Goal: Transaction & Acquisition: Book appointment/travel/reservation

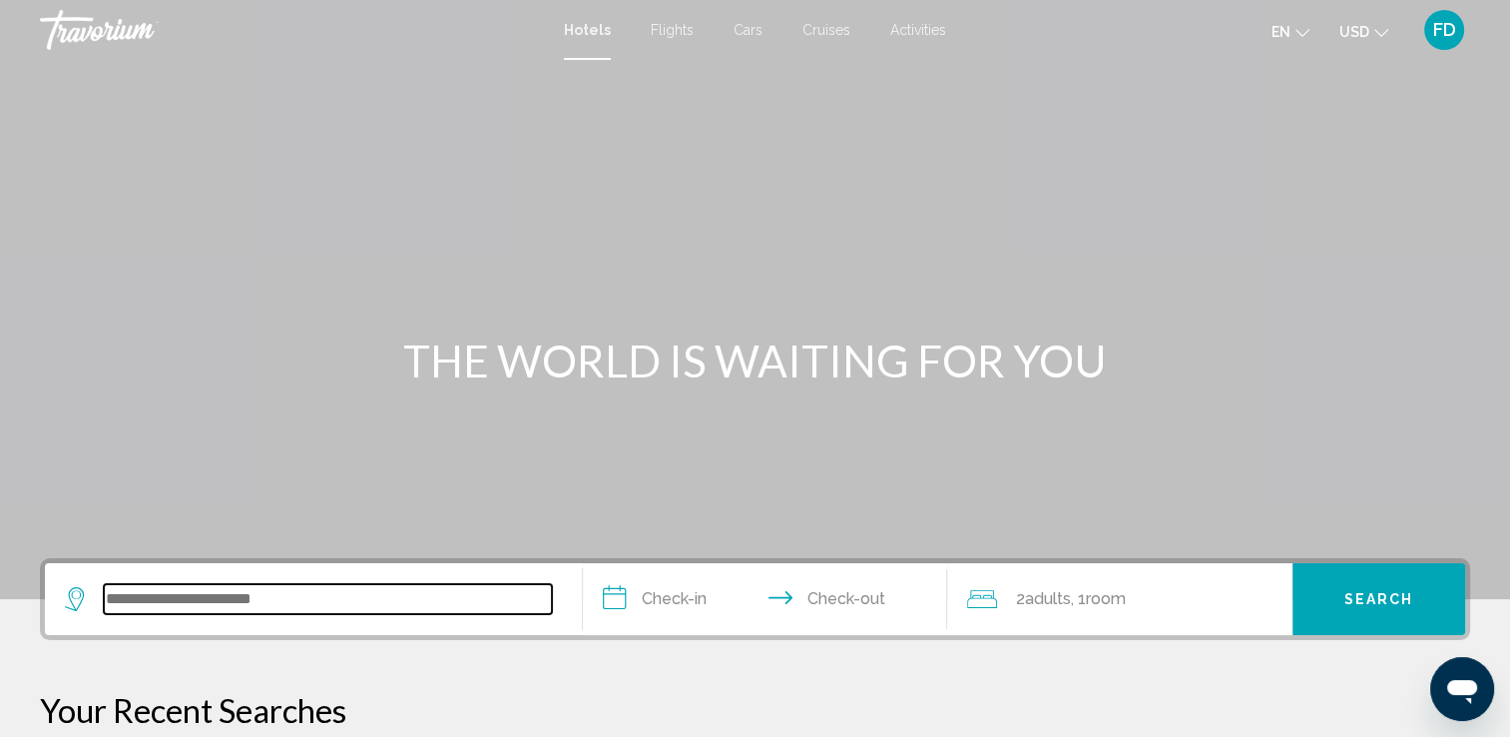
click at [295, 592] on input "Search widget" at bounding box center [328, 599] width 448 height 30
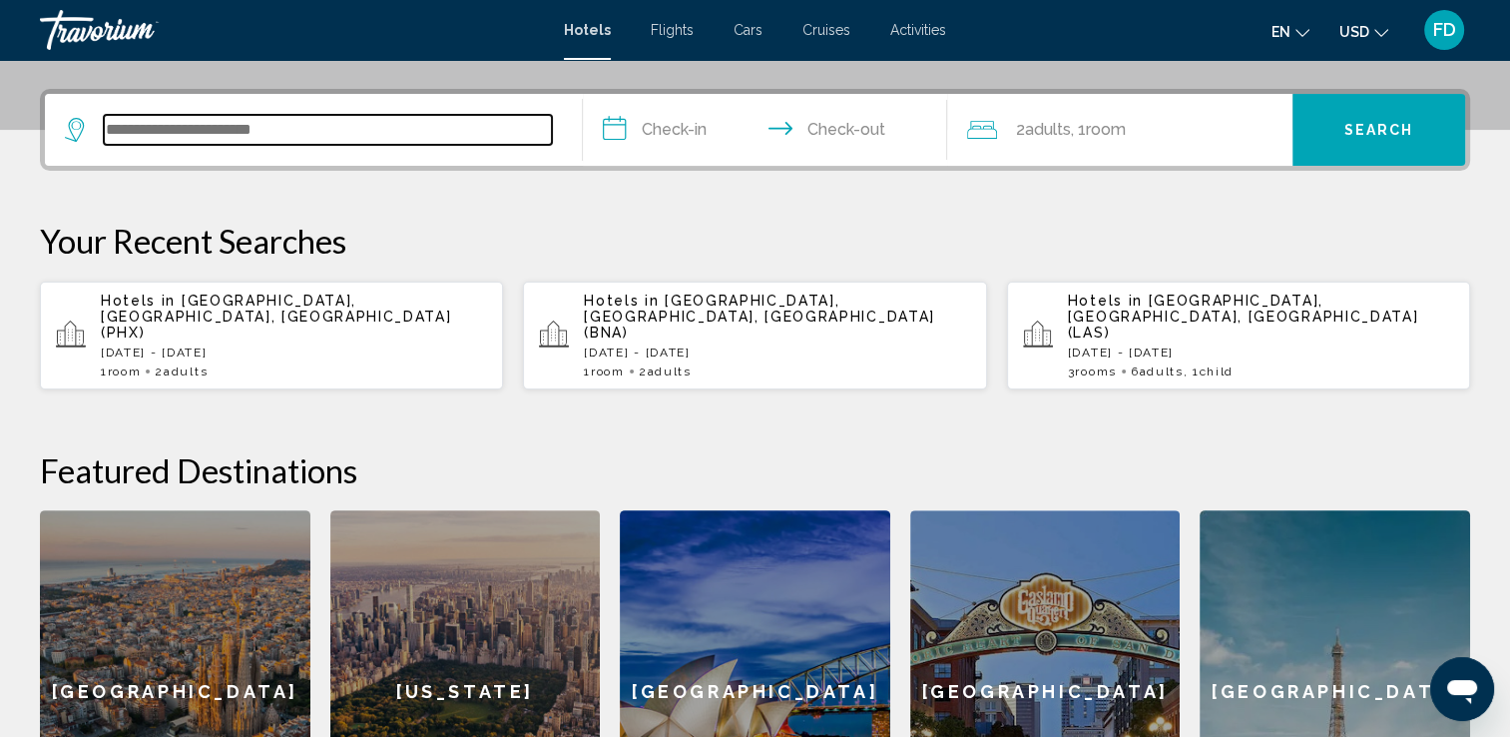
scroll to position [492, 0]
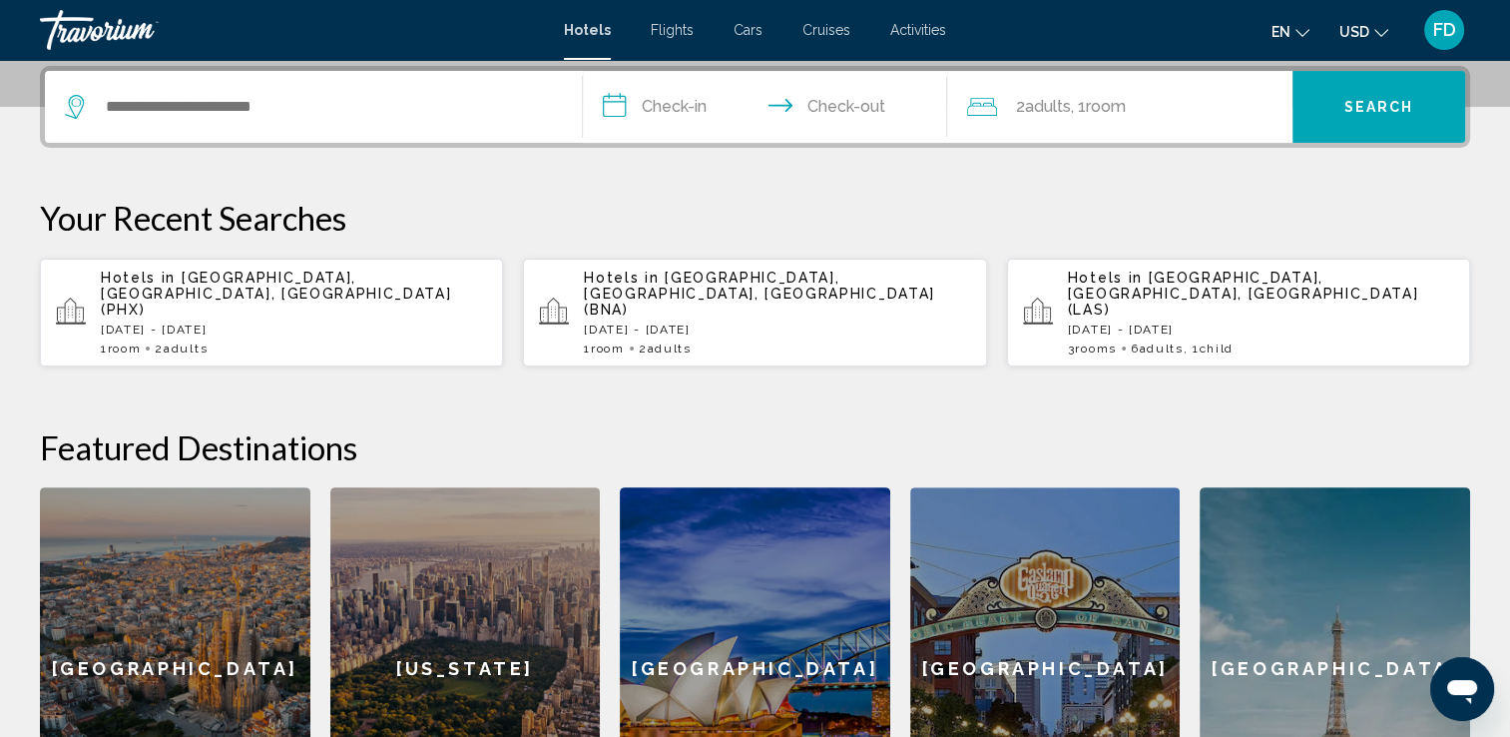
click at [620, 332] on app-hotels-recent-search "Hotels in [GEOGRAPHIC_DATA], [GEOGRAPHIC_DATA], [GEOGRAPHIC_DATA] (BNA) [DATE] …" at bounding box center [754, 313] width 463 height 108
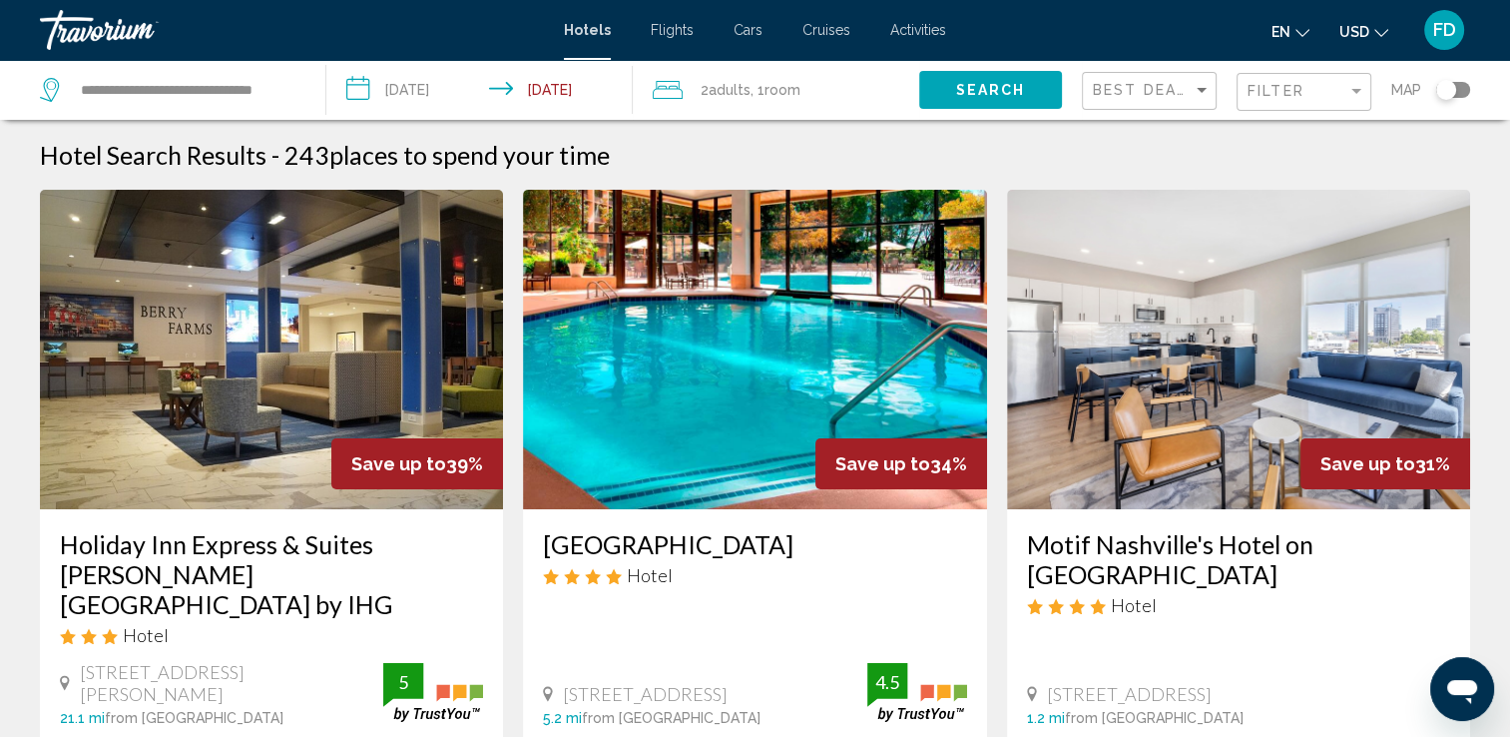
click at [407, 88] on input "**********" at bounding box center [483, 93] width 314 height 66
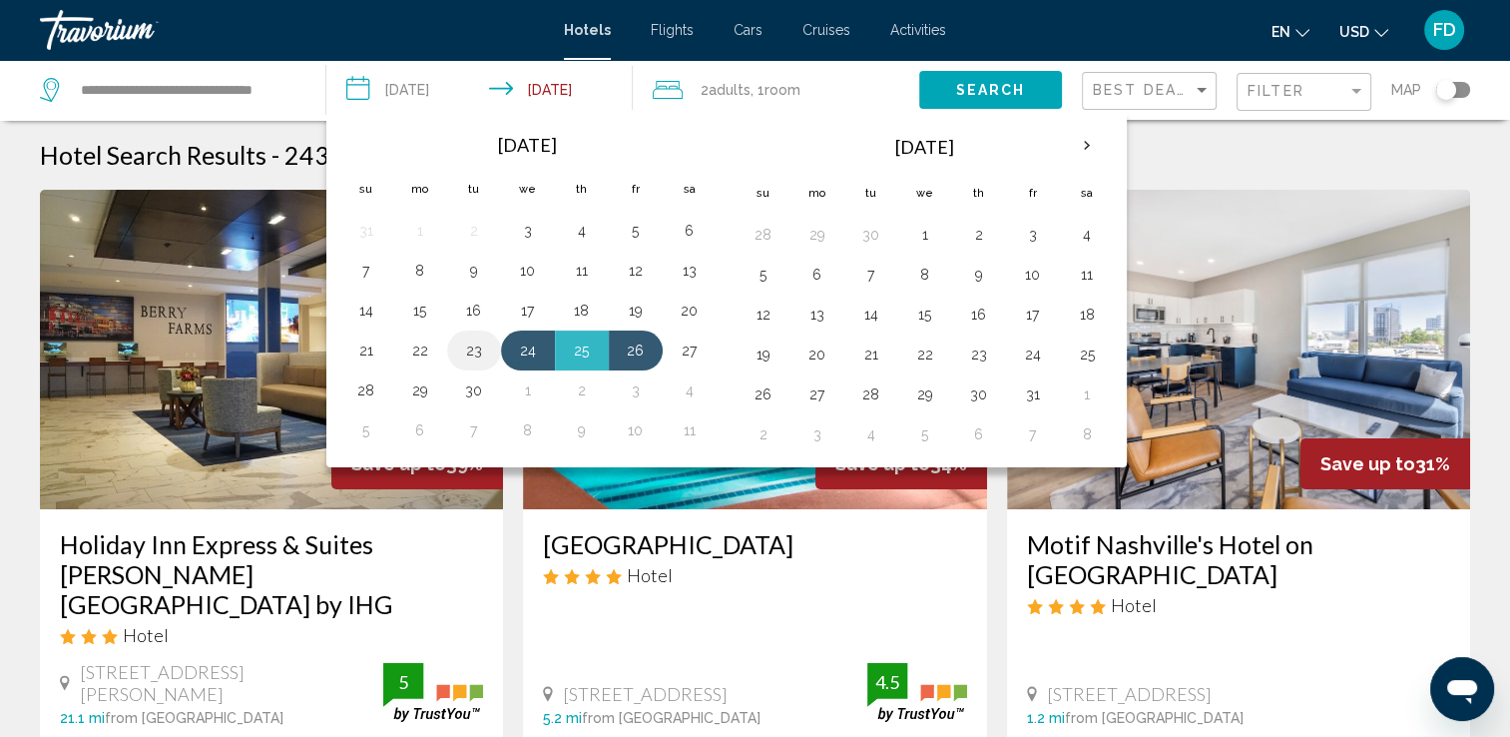
click at [478, 353] on button "23" at bounding box center [474, 350] width 32 height 28
click at [529, 344] on button "24" at bounding box center [528, 350] width 32 height 28
type input "**********"
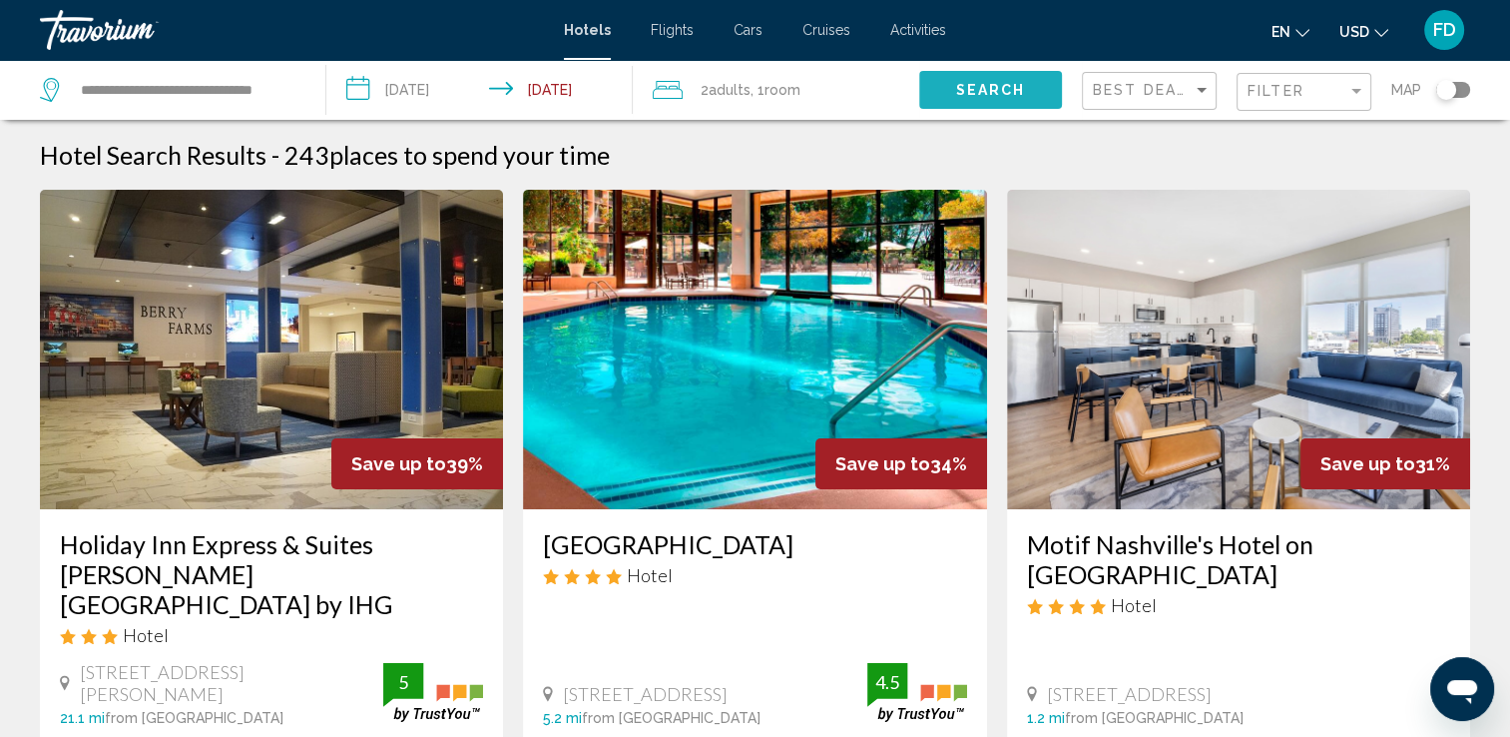
click at [1001, 90] on span "Search" at bounding box center [990, 91] width 70 height 16
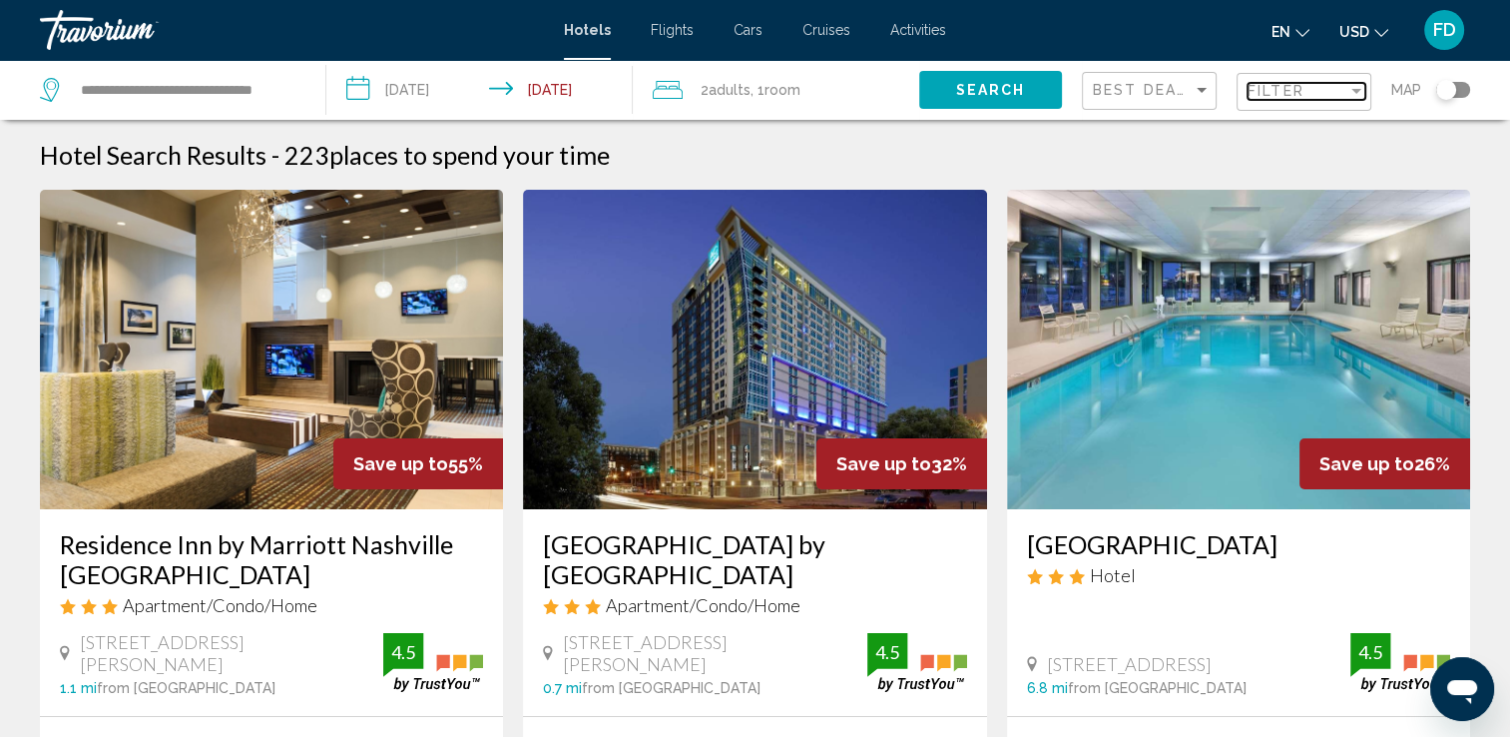
click at [1342, 91] on div "Filter" at bounding box center [1298, 91] width 100 height 16
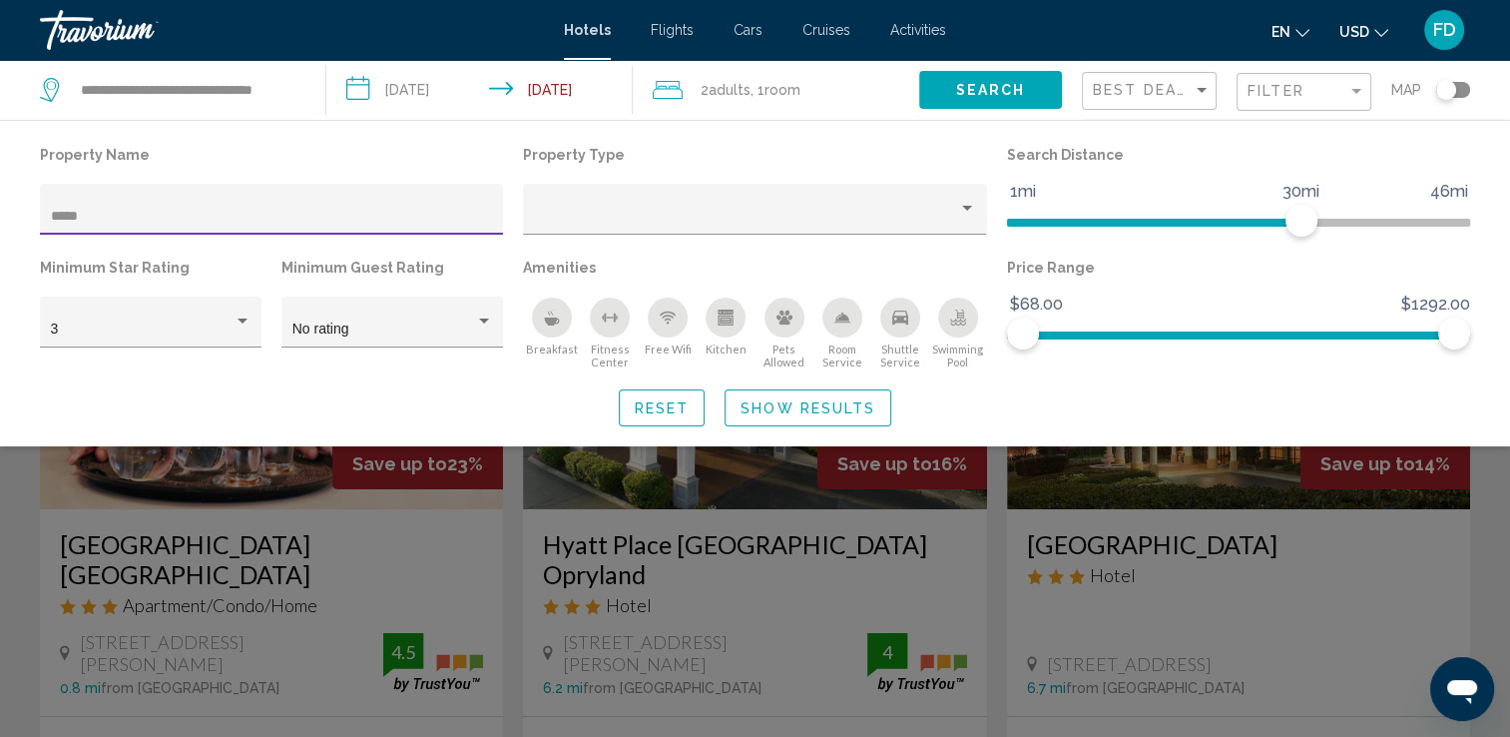
type input "*****"
click at [1016, 83] on span "Search" at bounding box center [990, 91] width 70 height 16
click at [767, 408] on span "Show Results" at bounding box center [808, 408] width 135 height 16
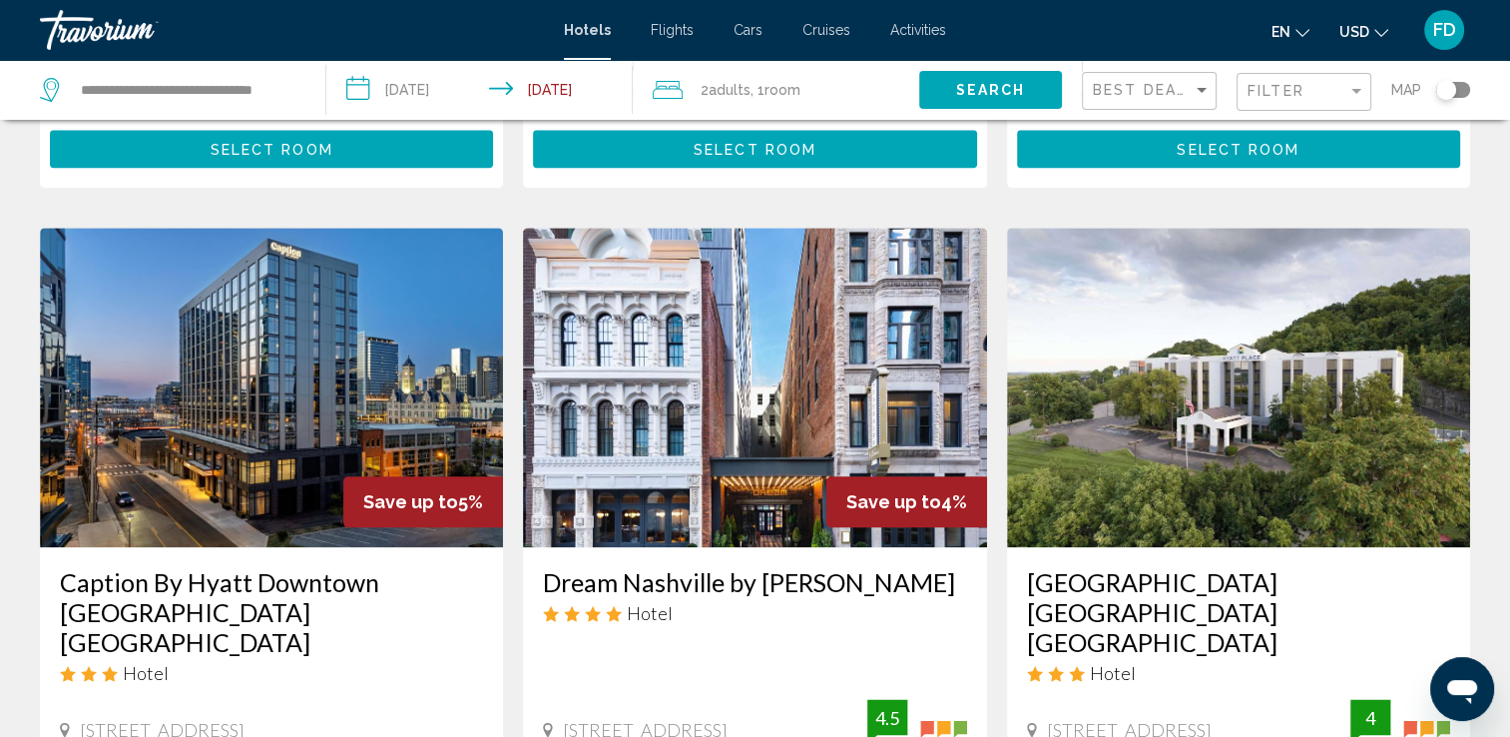
scroll to position [2228, 0]
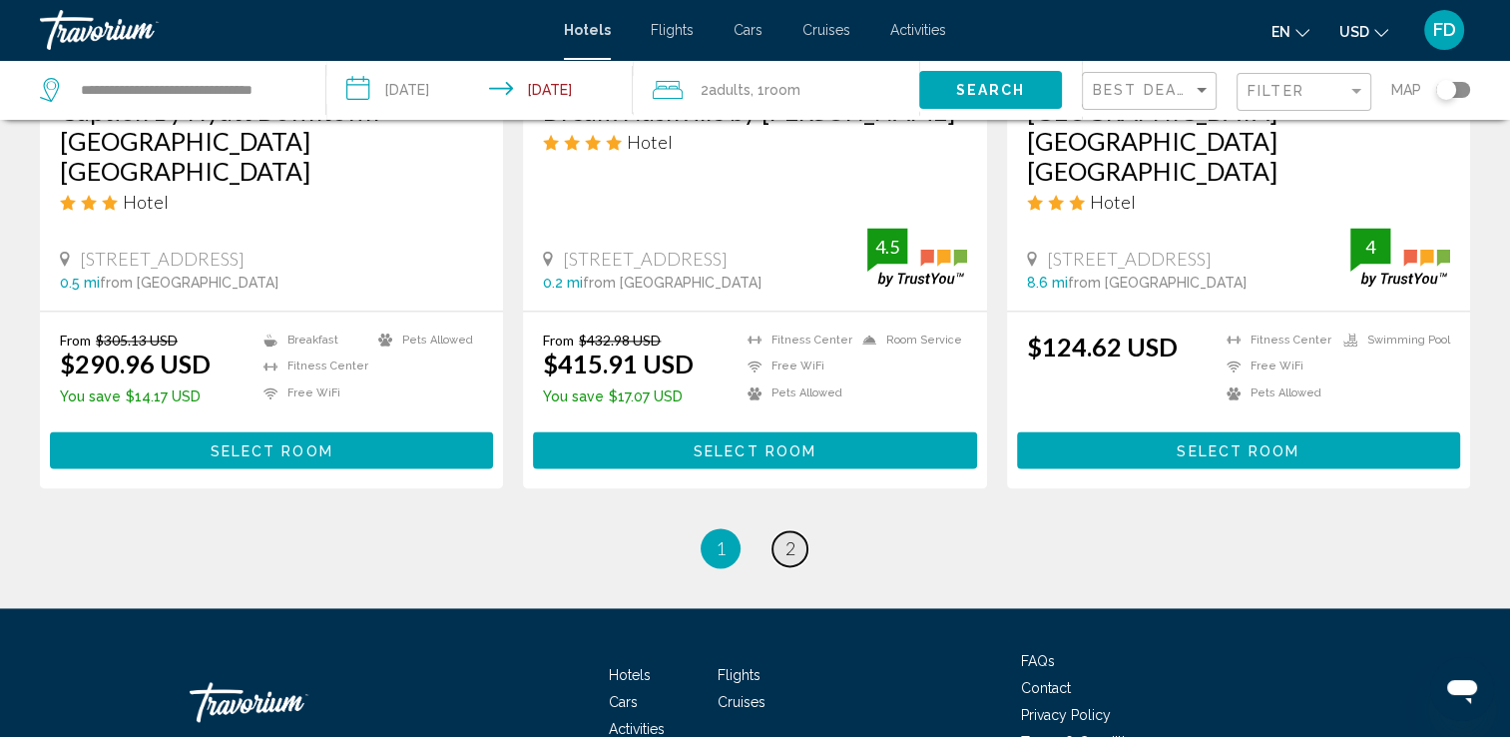
click at [796, 531] on link "page 2" at bounding box center [790, 548] width 35 height 35
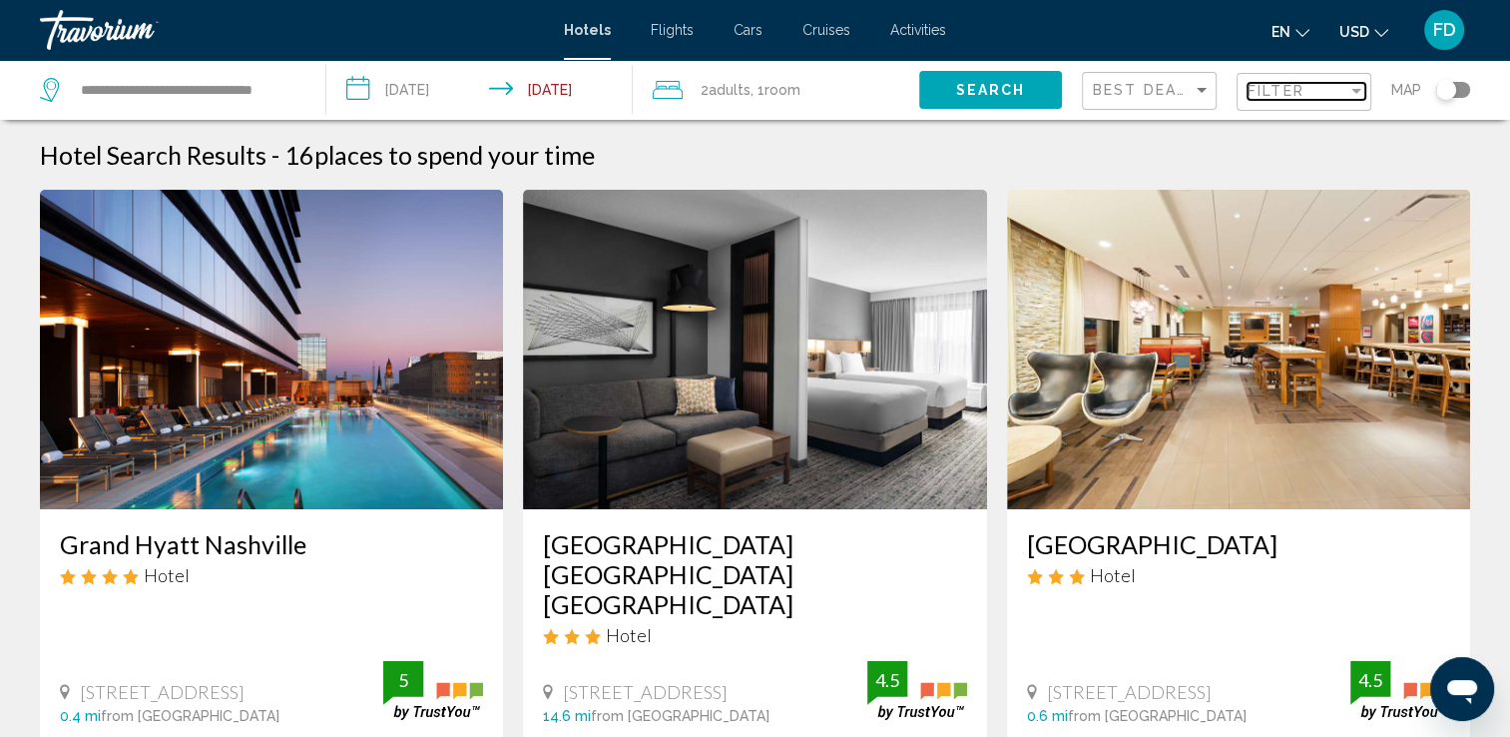
click at [1341, 88] on div "Filter" at bounding box center [1298, 91] width 100 height 16
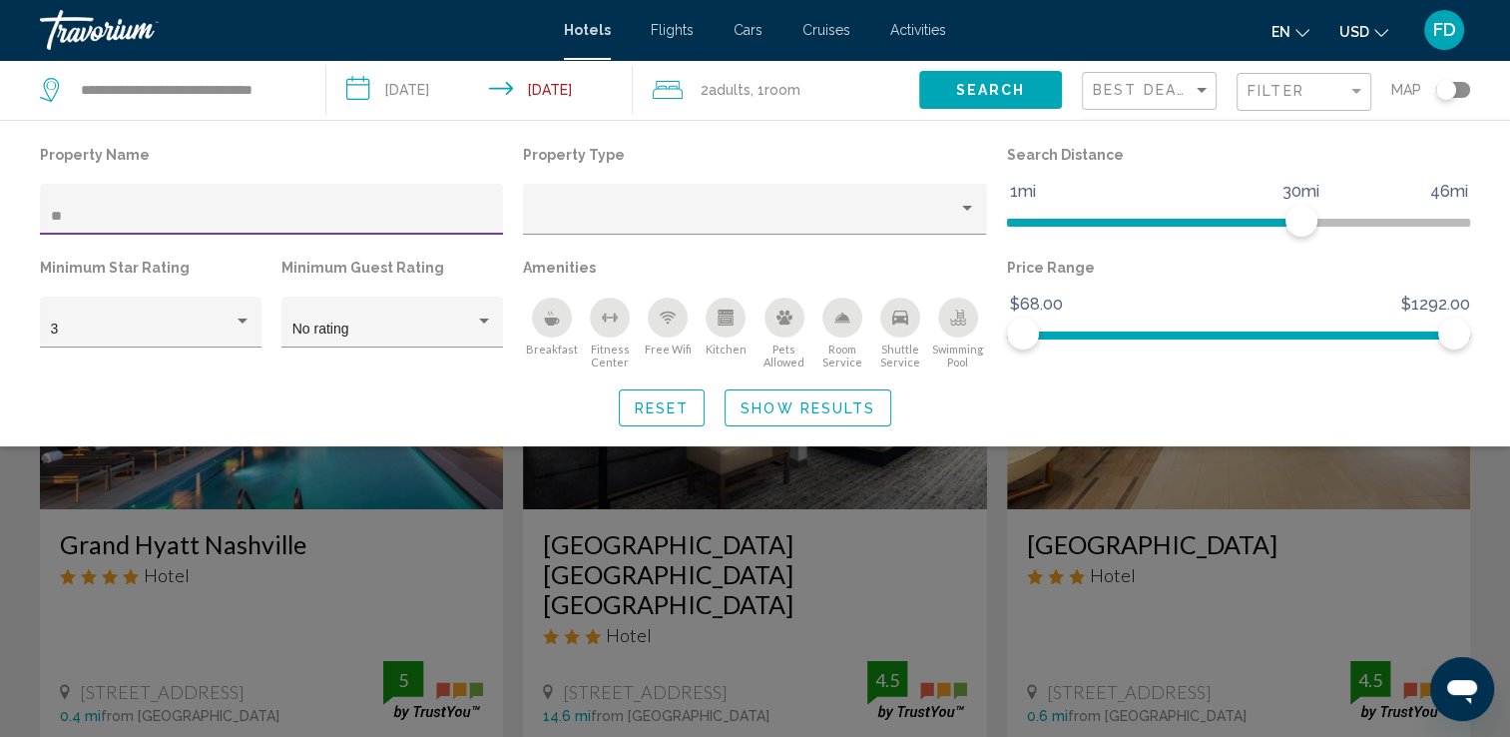
type input "*"
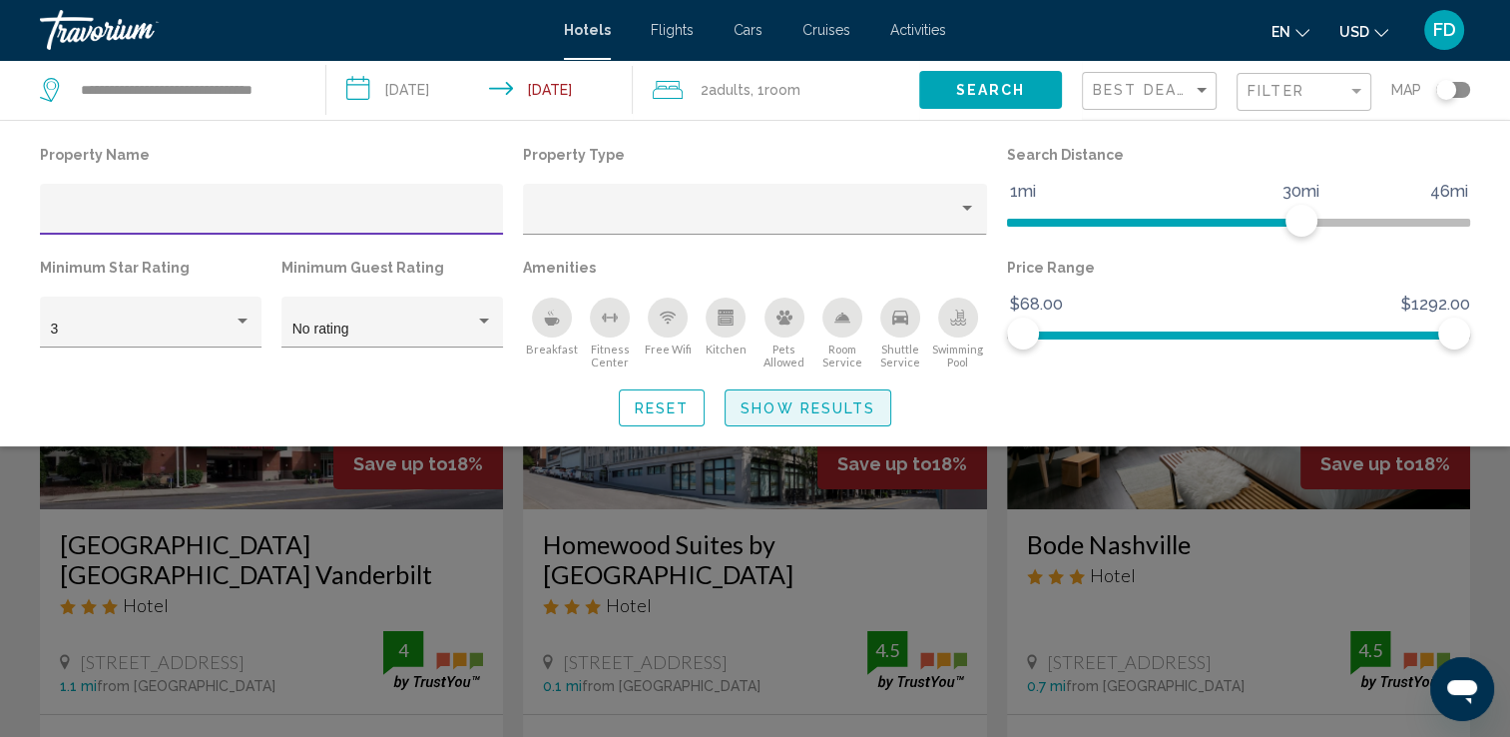
click at [803, 407] on span "Show Results" at bounding box center [808, 408] width 135 height 16
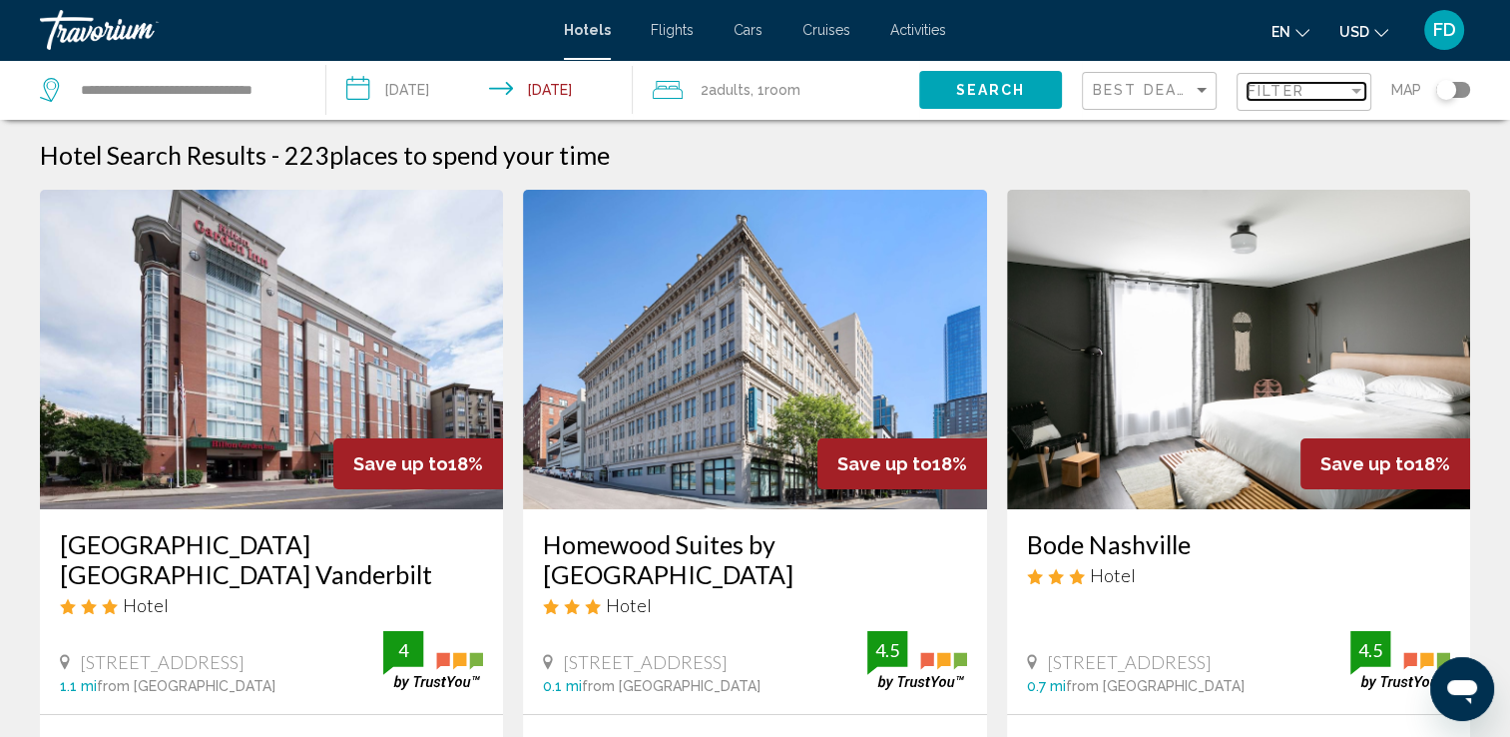
click at [1289, 94] on span "Filter" at bounding box center [1276, 91] width 57 height 16
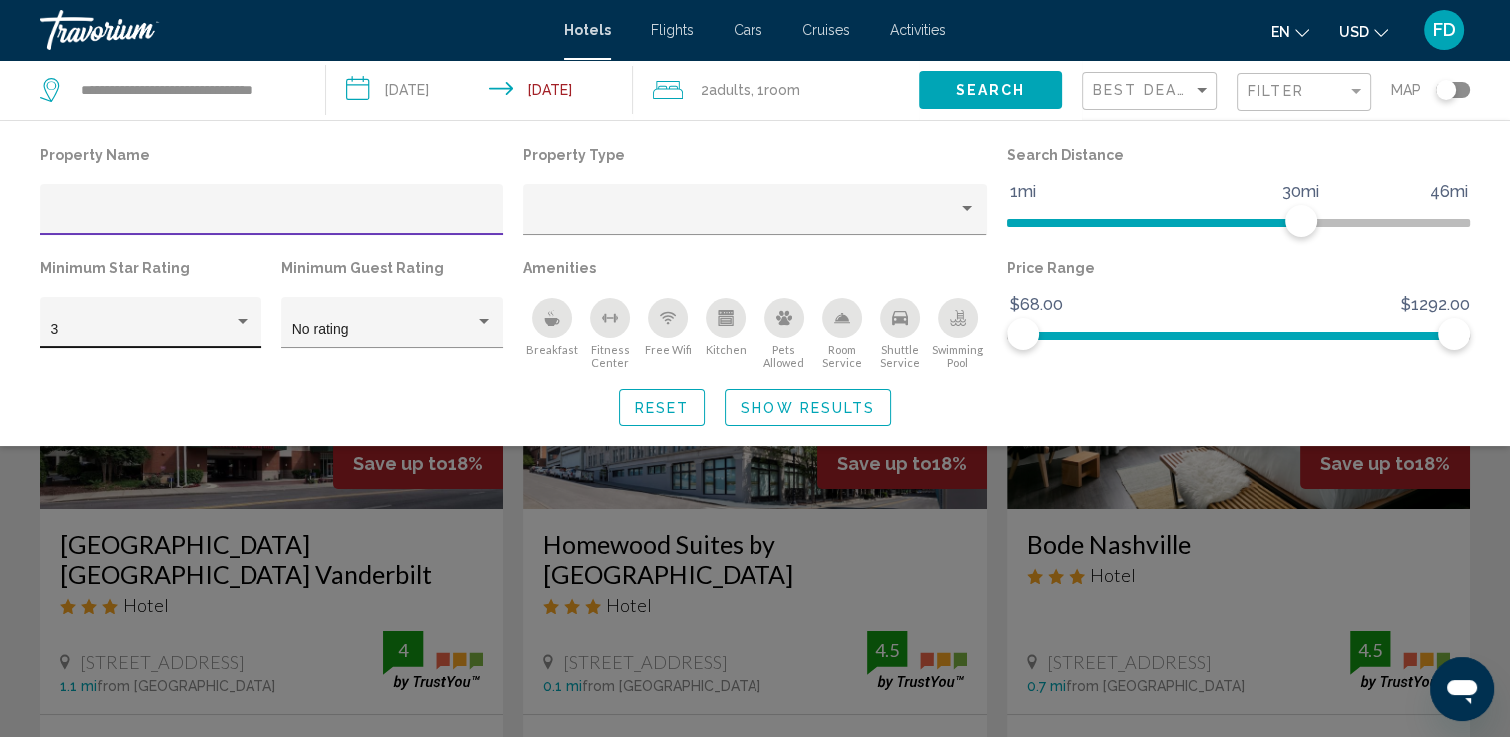
click at [239, 322] on div "Hotel Filters" at bounding box center [243, 320] width 10 height 5
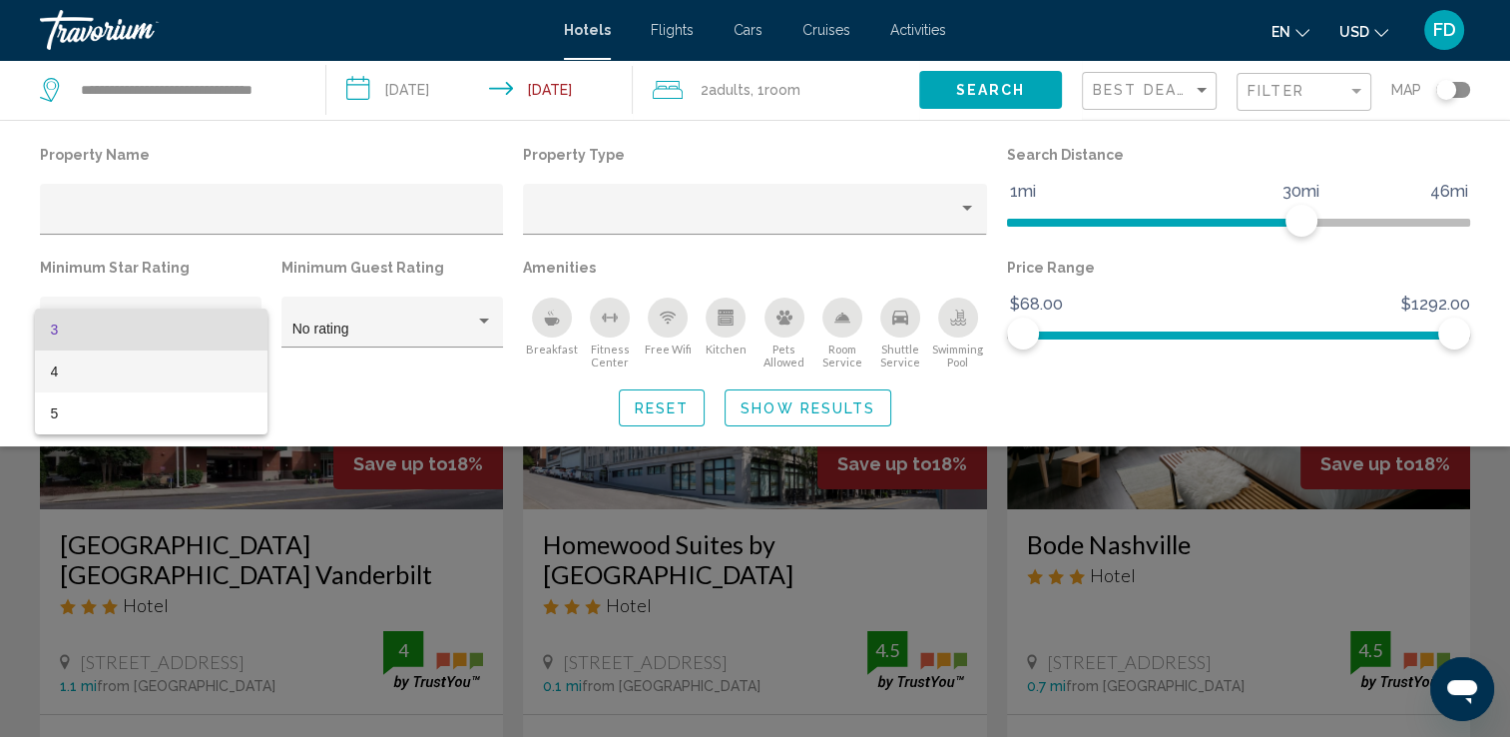
click at [63, 371] on span "4" at bounding box center [151, 371] width 201 height 42
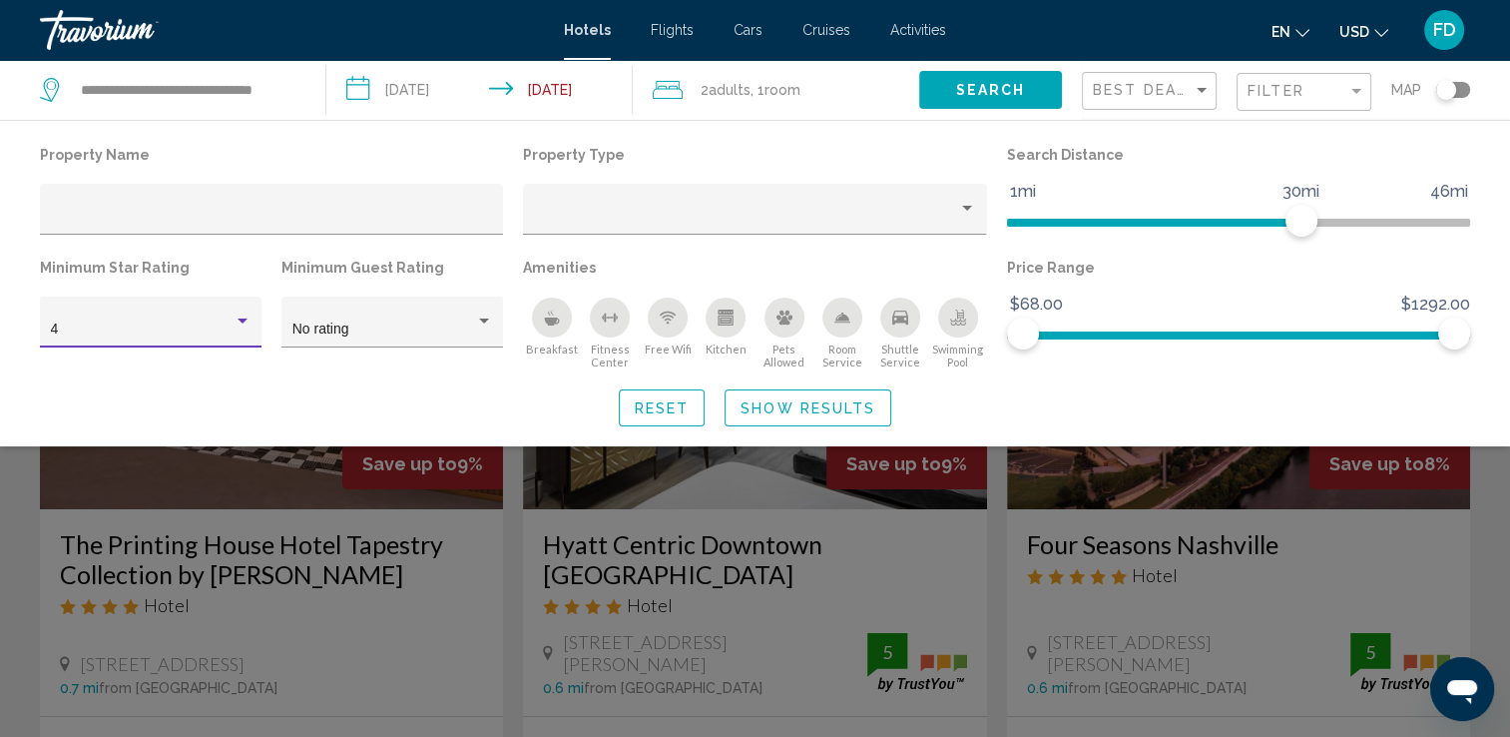
click at [840, 413] on span "Show Results" at bounding box center [808, 408] width 135 height 16
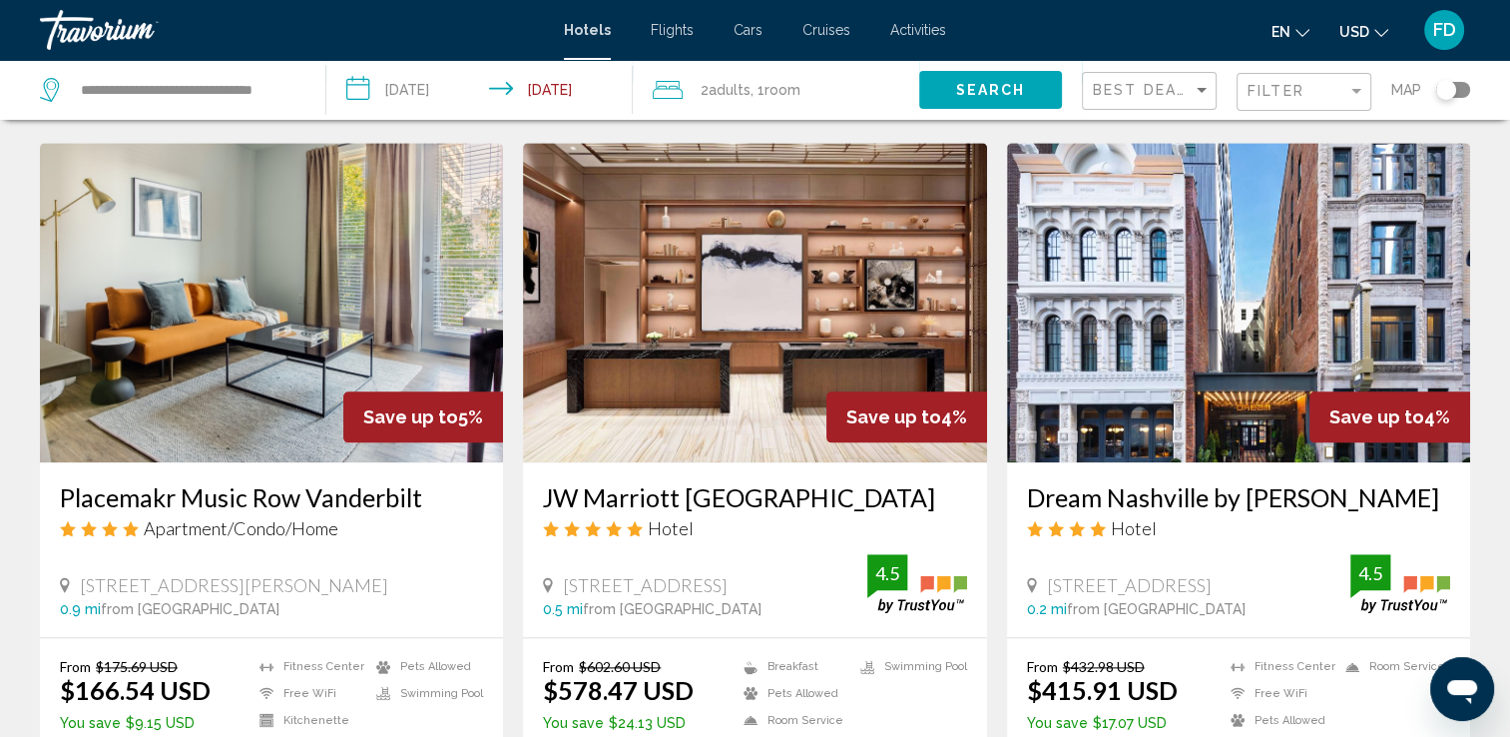
scroll to position [2663, 0]
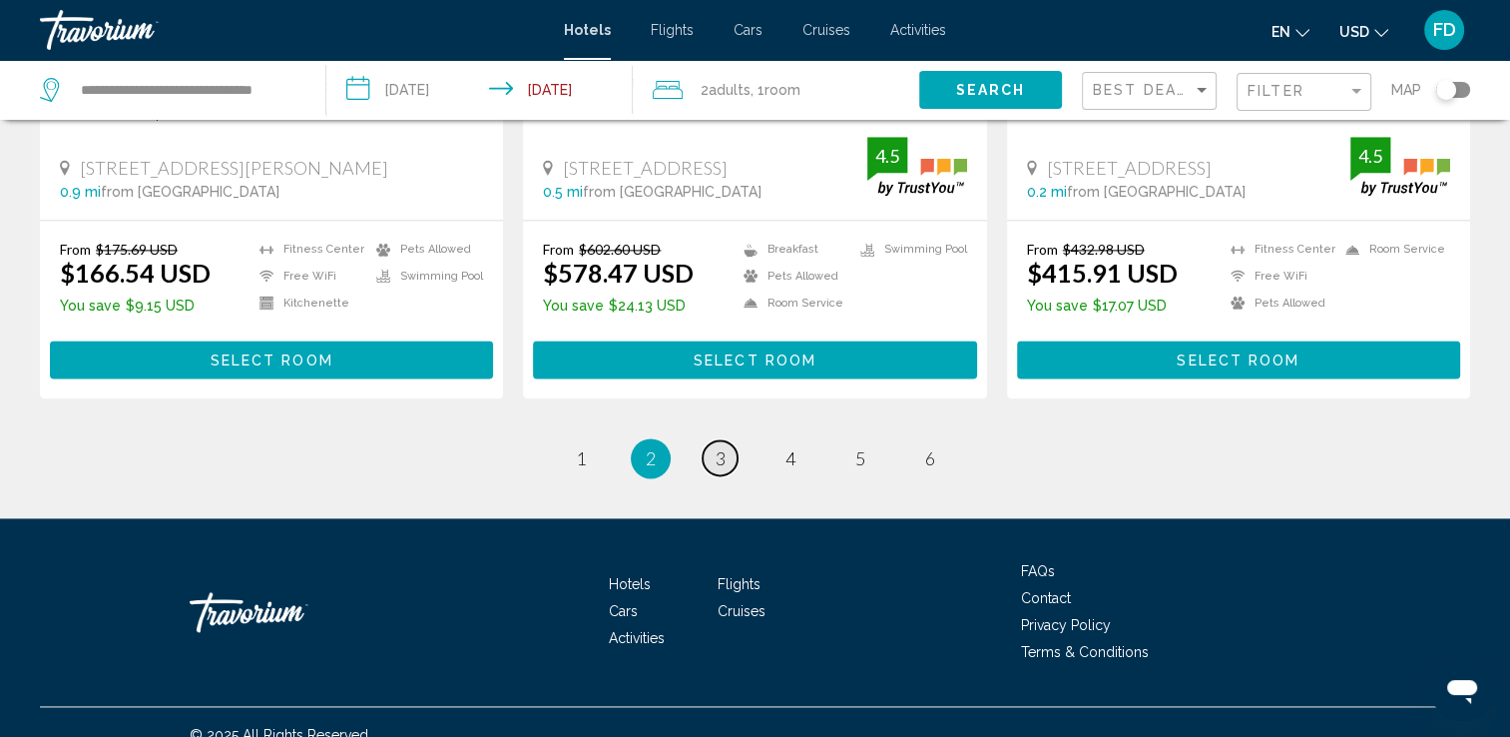
click at [708, 440] on link "page 3" at bounding box center [720, 457] width 35 height 35
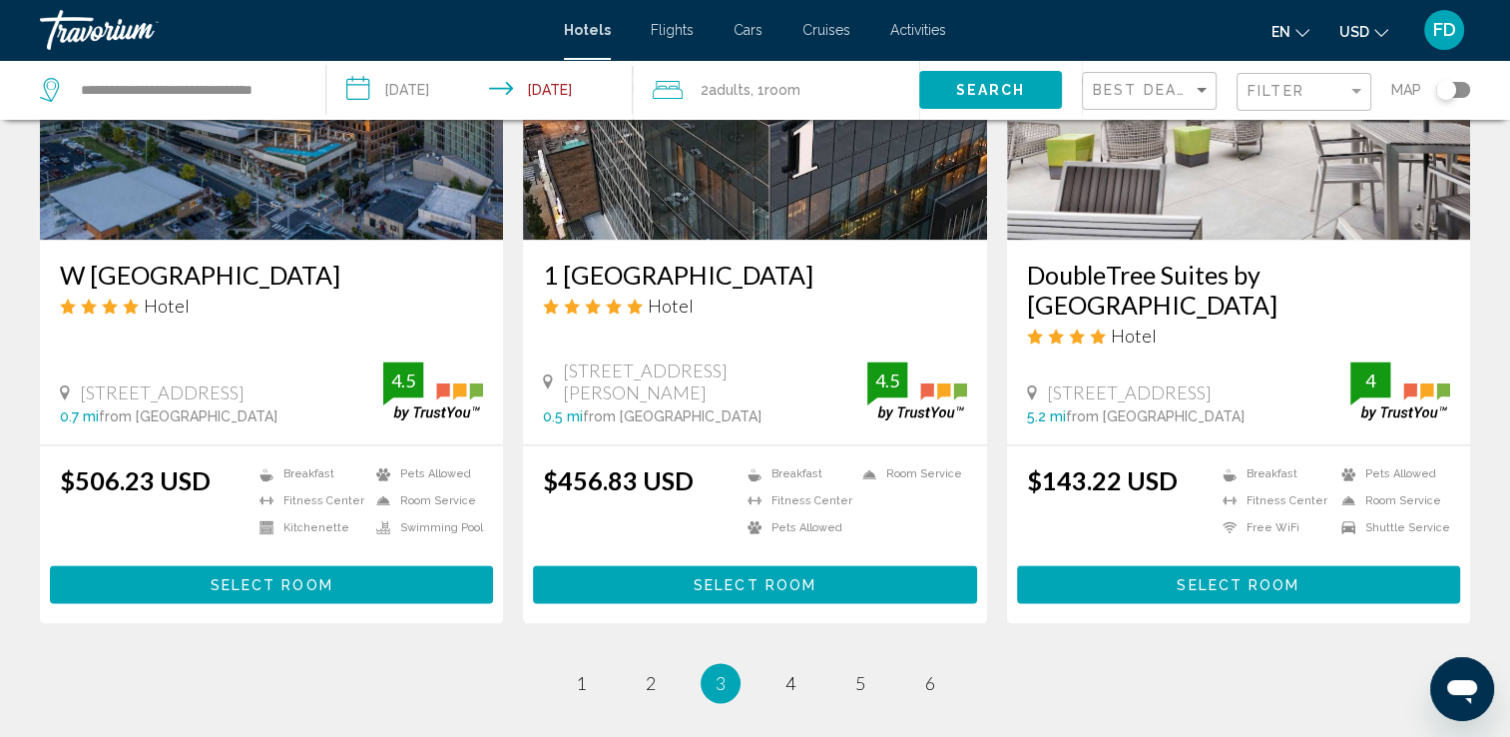
scroll to position [2530, 0]
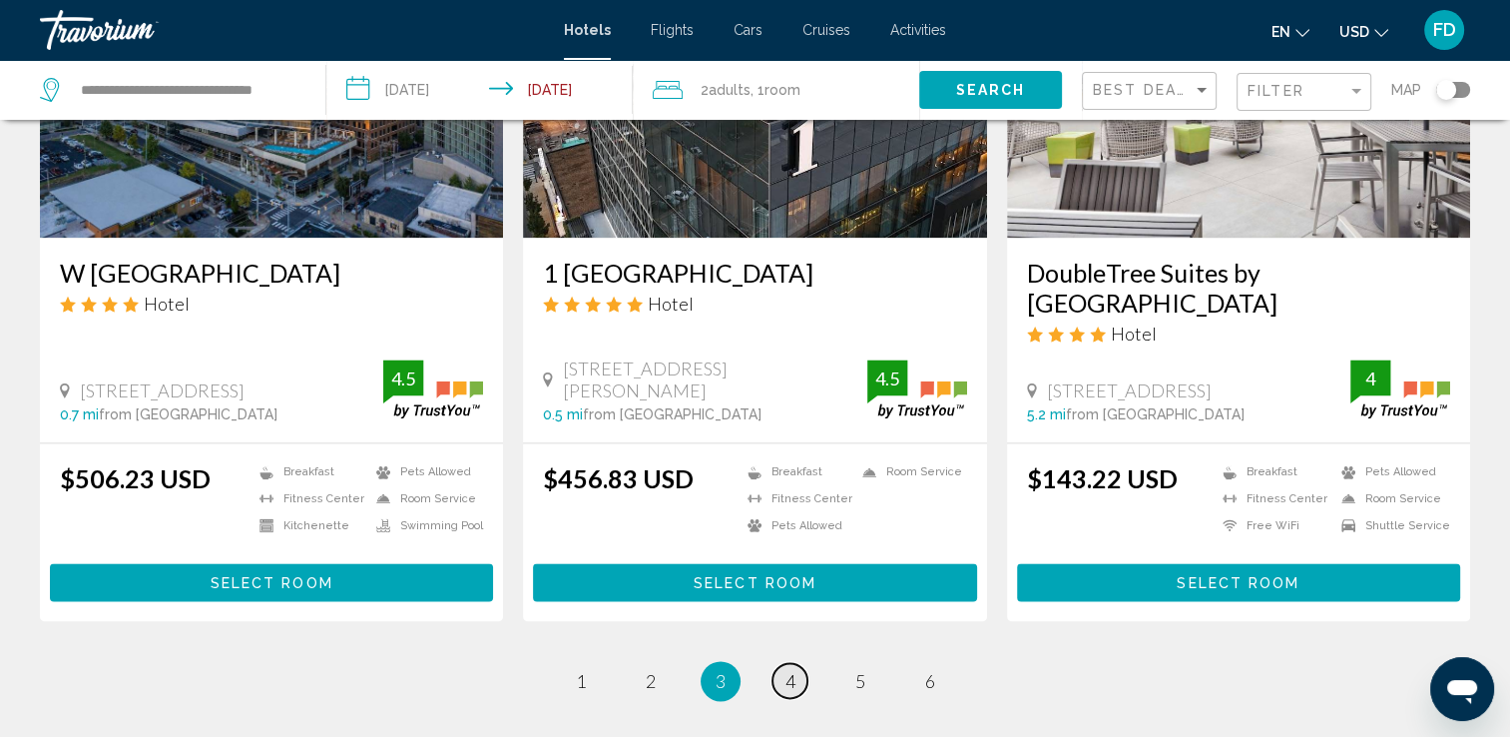
click at [783, 663] on link "page 4" at bounding box center [790, 680] width 35 height 35
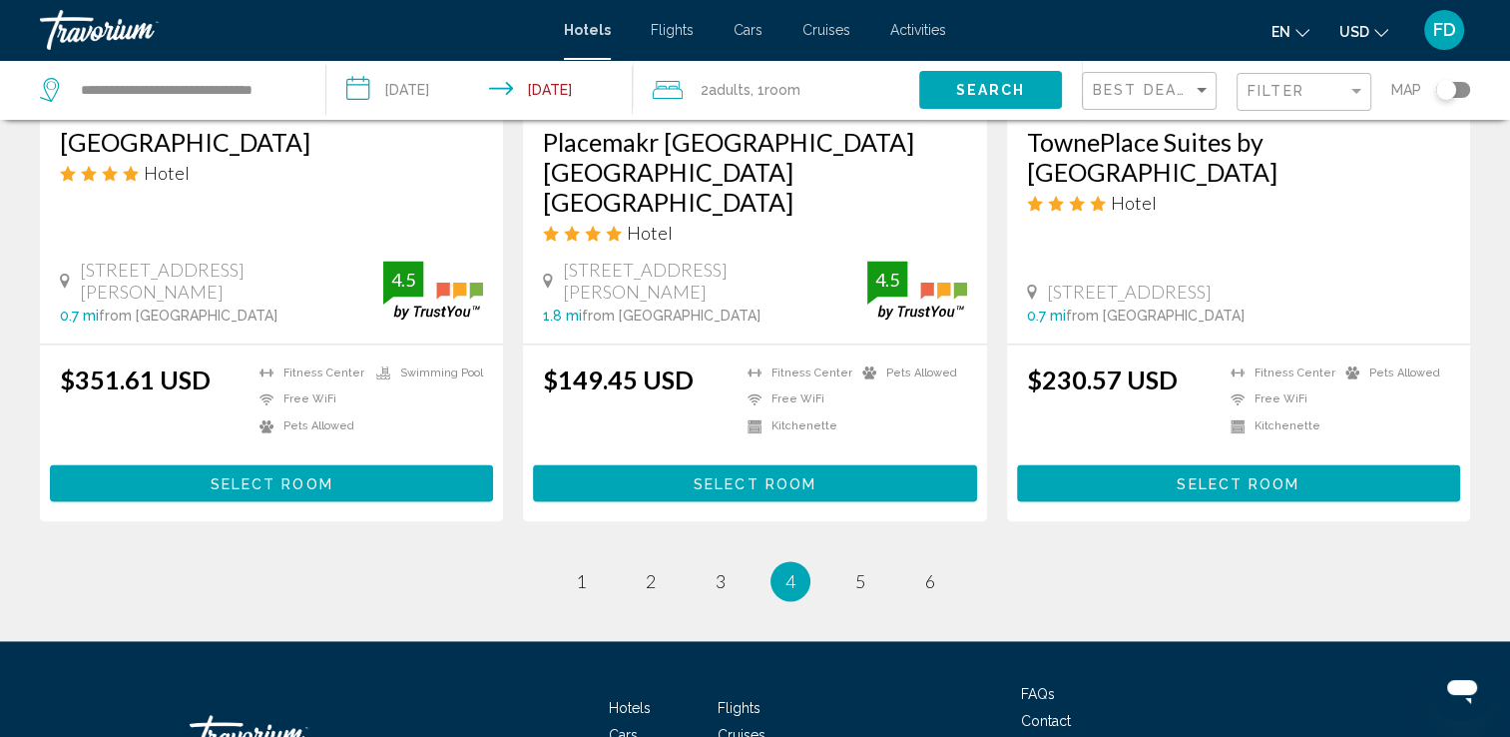
scroll to position [2623, 0]
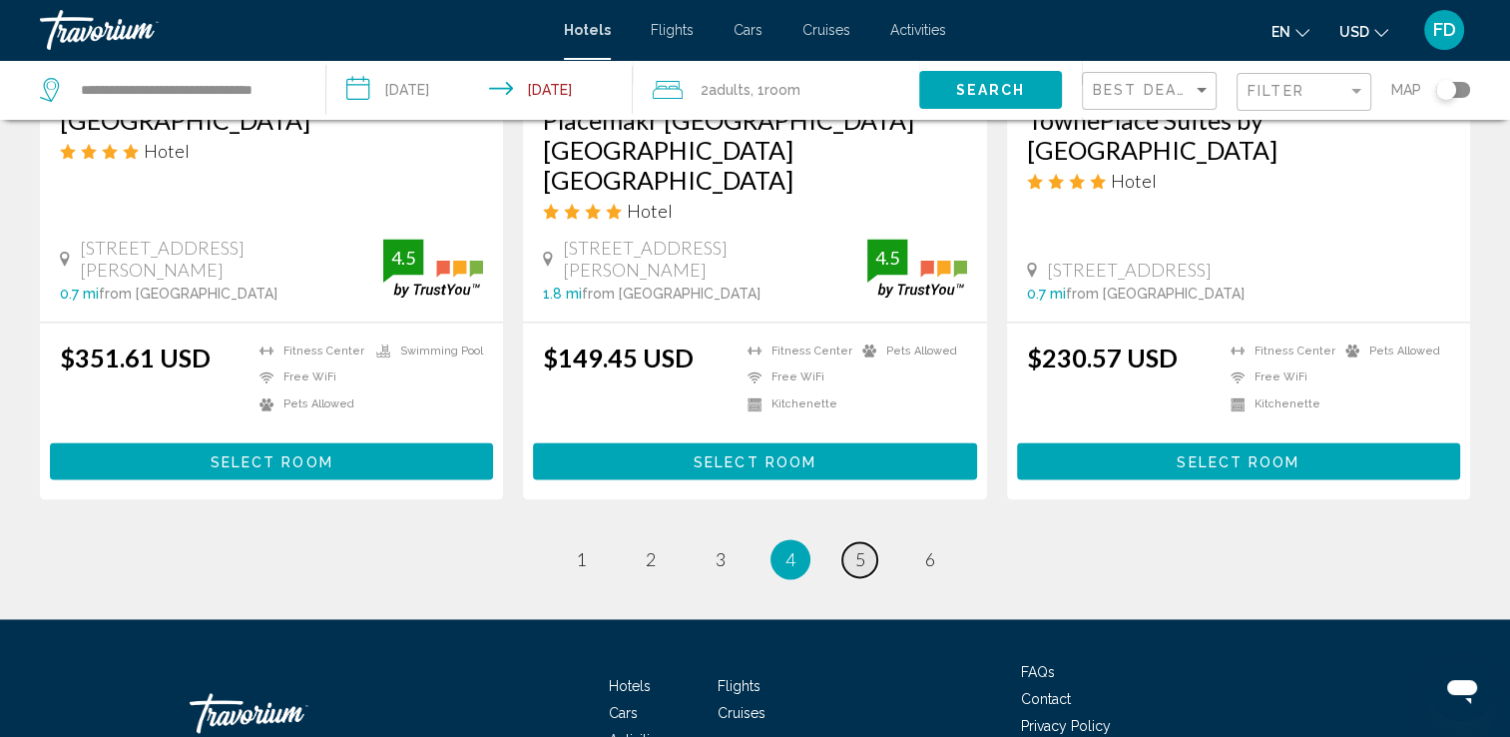
click at [849, 542] on link "page 5" at bounding box center [859, 559] width 35 height 35
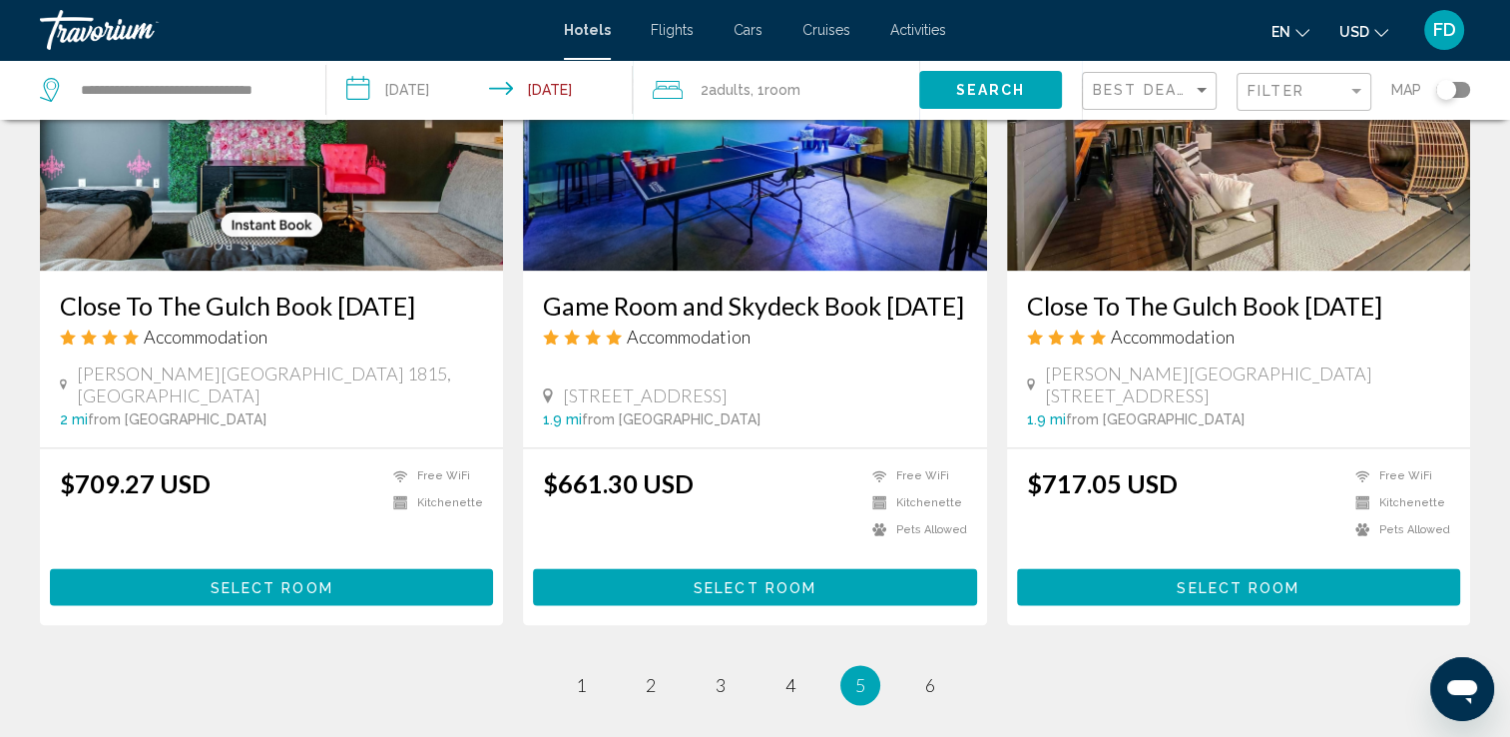
scroll to position [2481, 0]
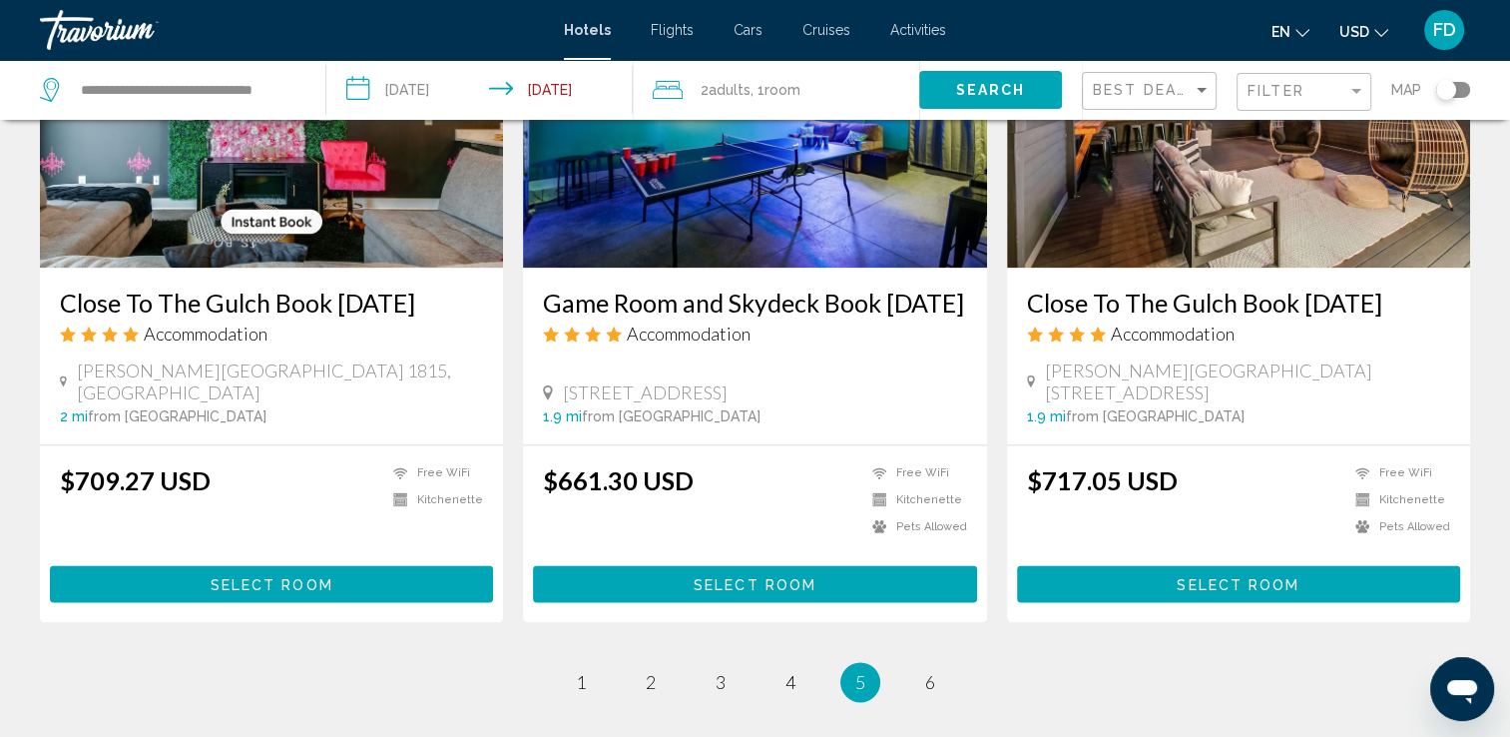
click at [943, 662] on li "page 6" at bounding box center [930, 682] width 40 height 40
click at [932, 671] on span "6" at bounding box center [930, 682] width 10 height 22
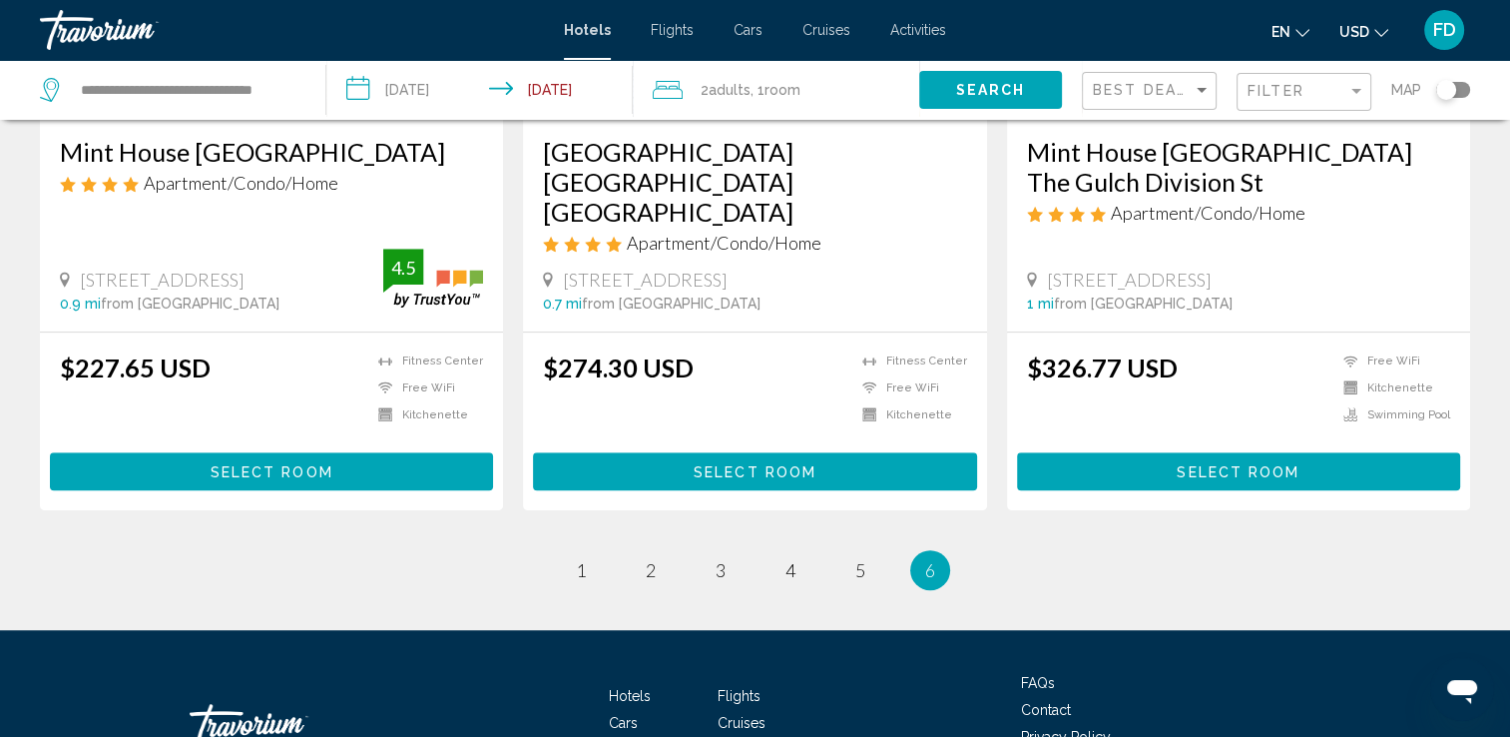
scroll to position [1219, 0]
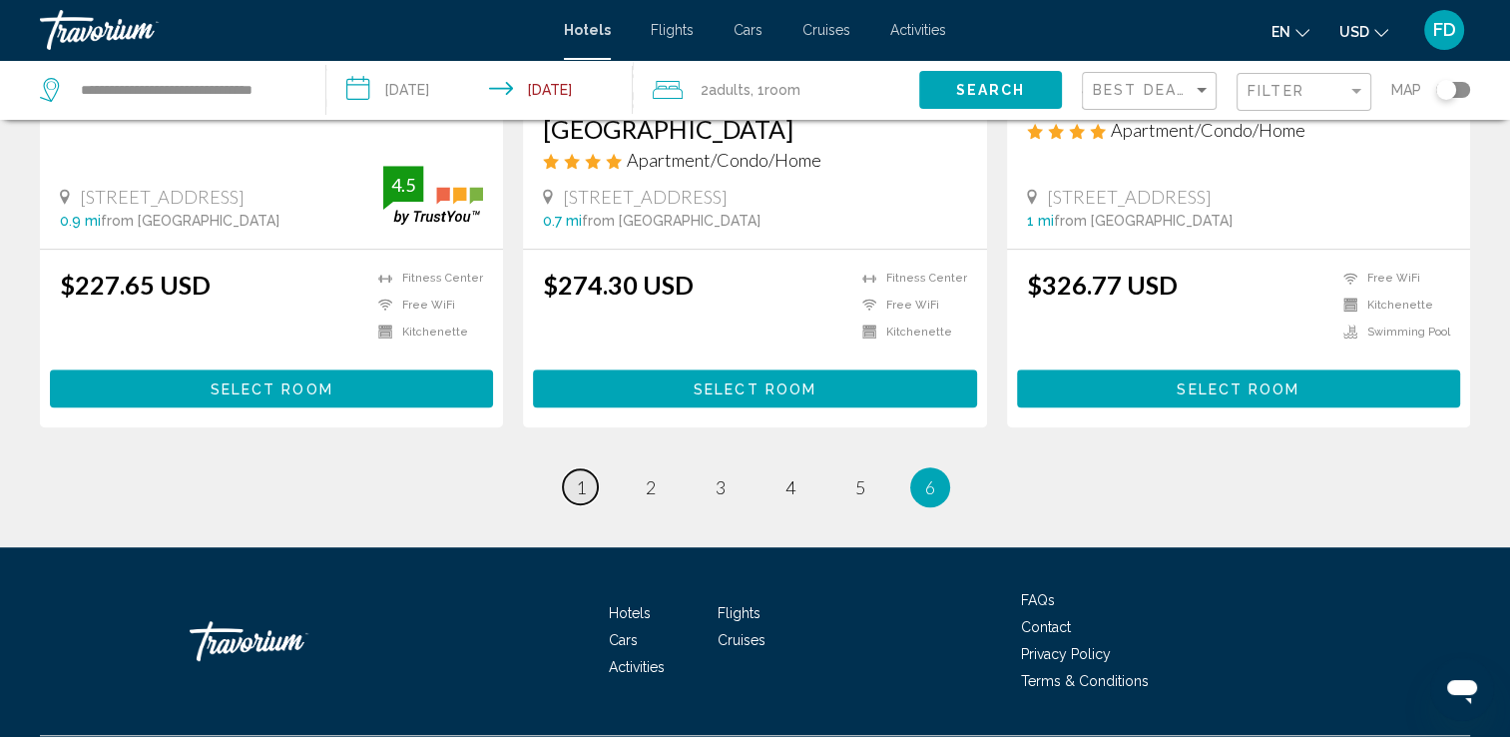
click at [577, 469] on link "page 1" at bounding box center [580, 486] width 35 height 35
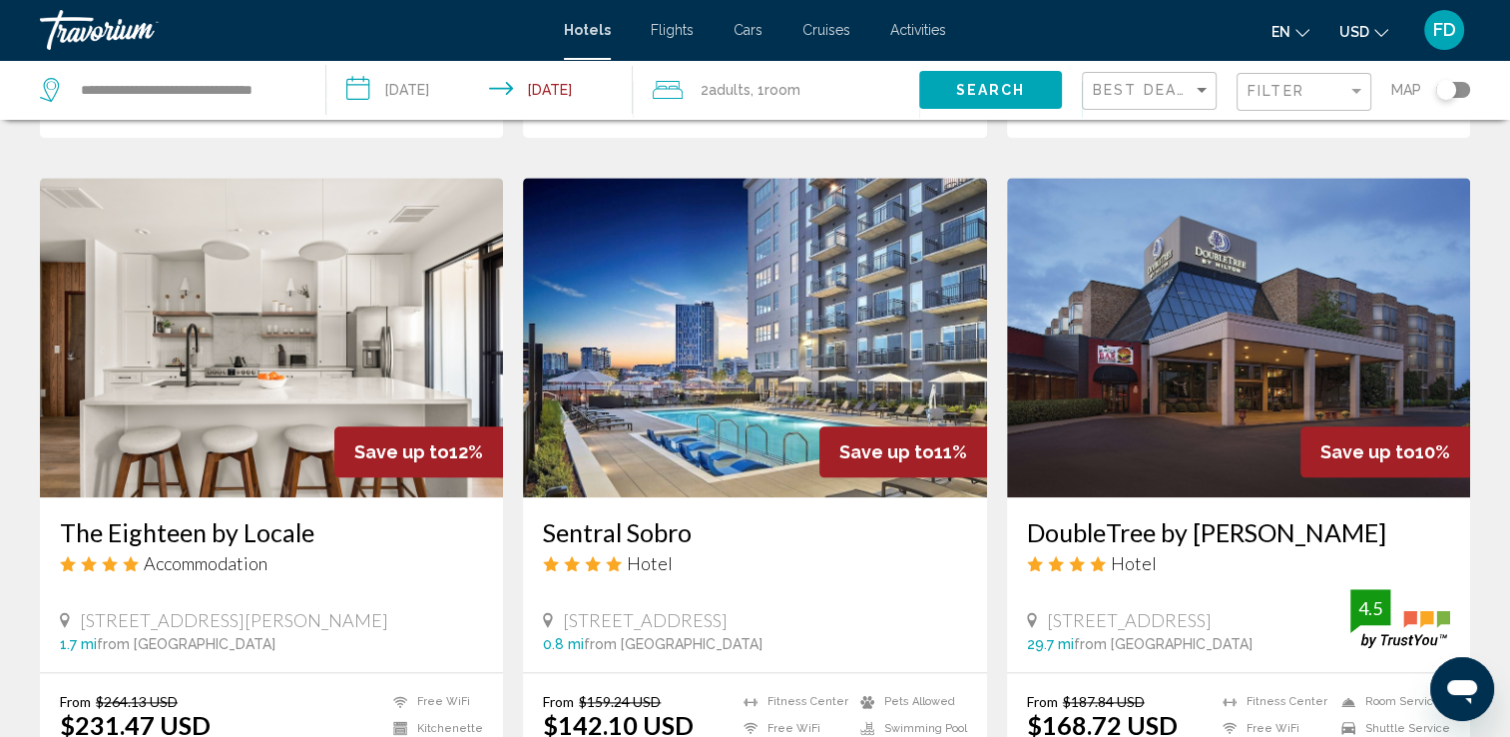
scroll to position [2194, 0]
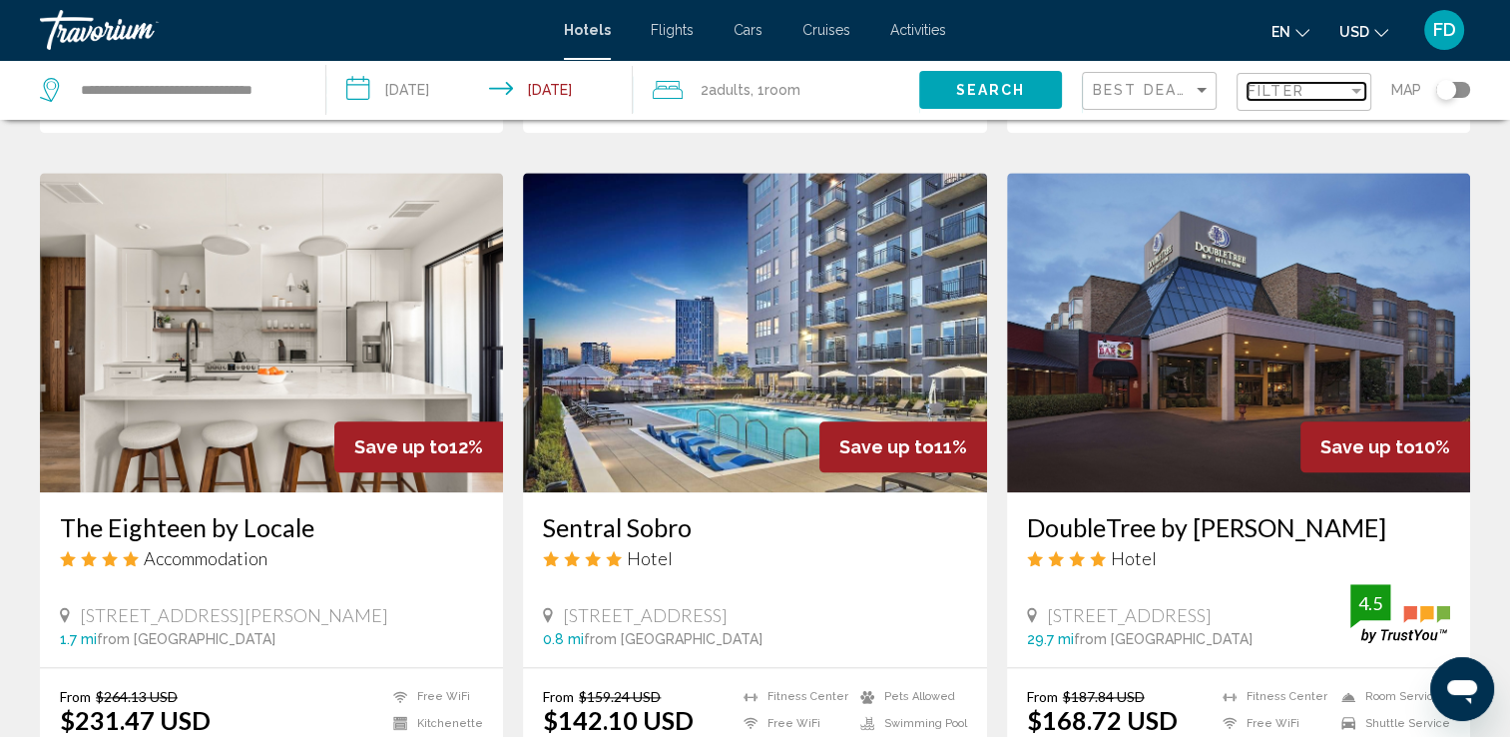
click at [1302, 94] on span "Filter" at bounding box center [1276, 91] width 57 height 16
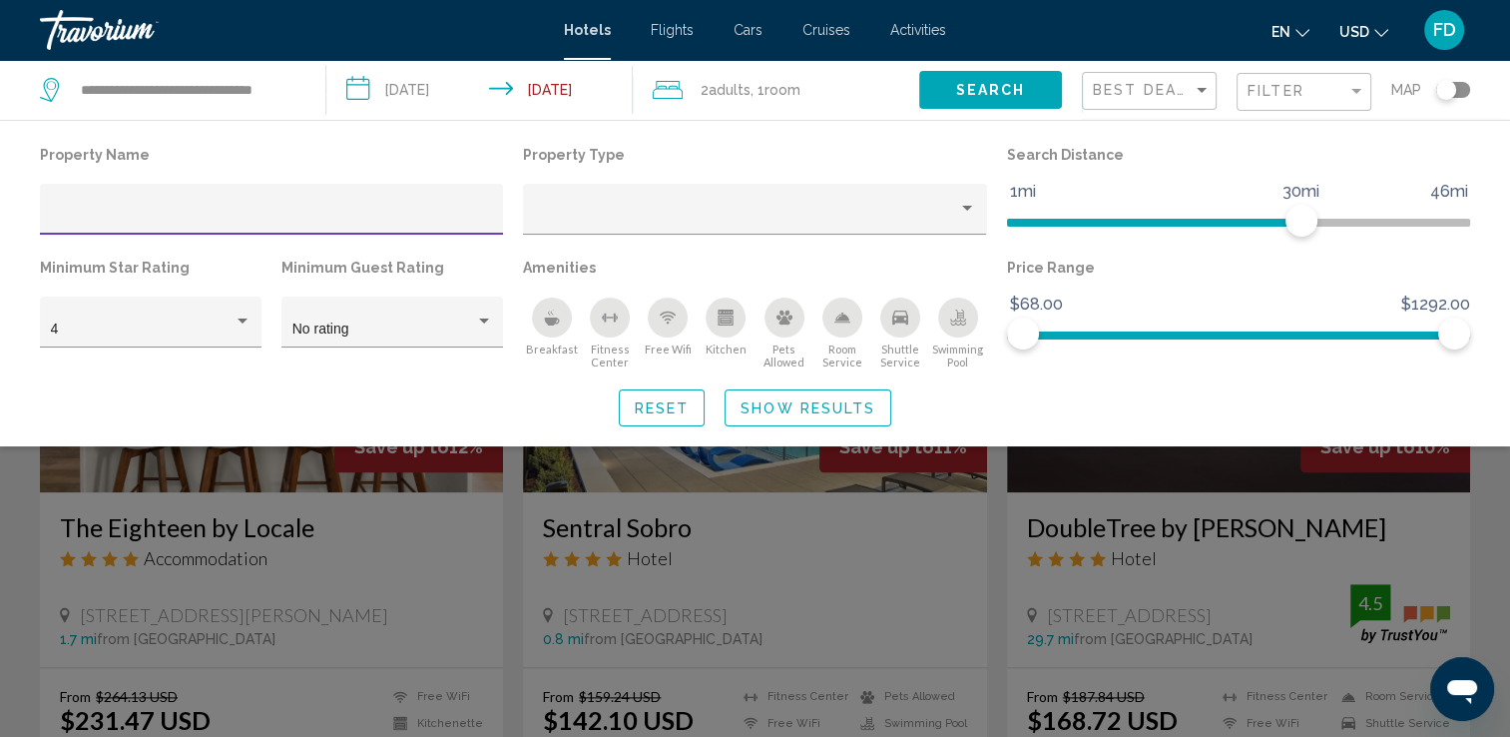
click at [152, 222] on input "Hotel Filters" at bounding box center [272, 217] width 442 height 16
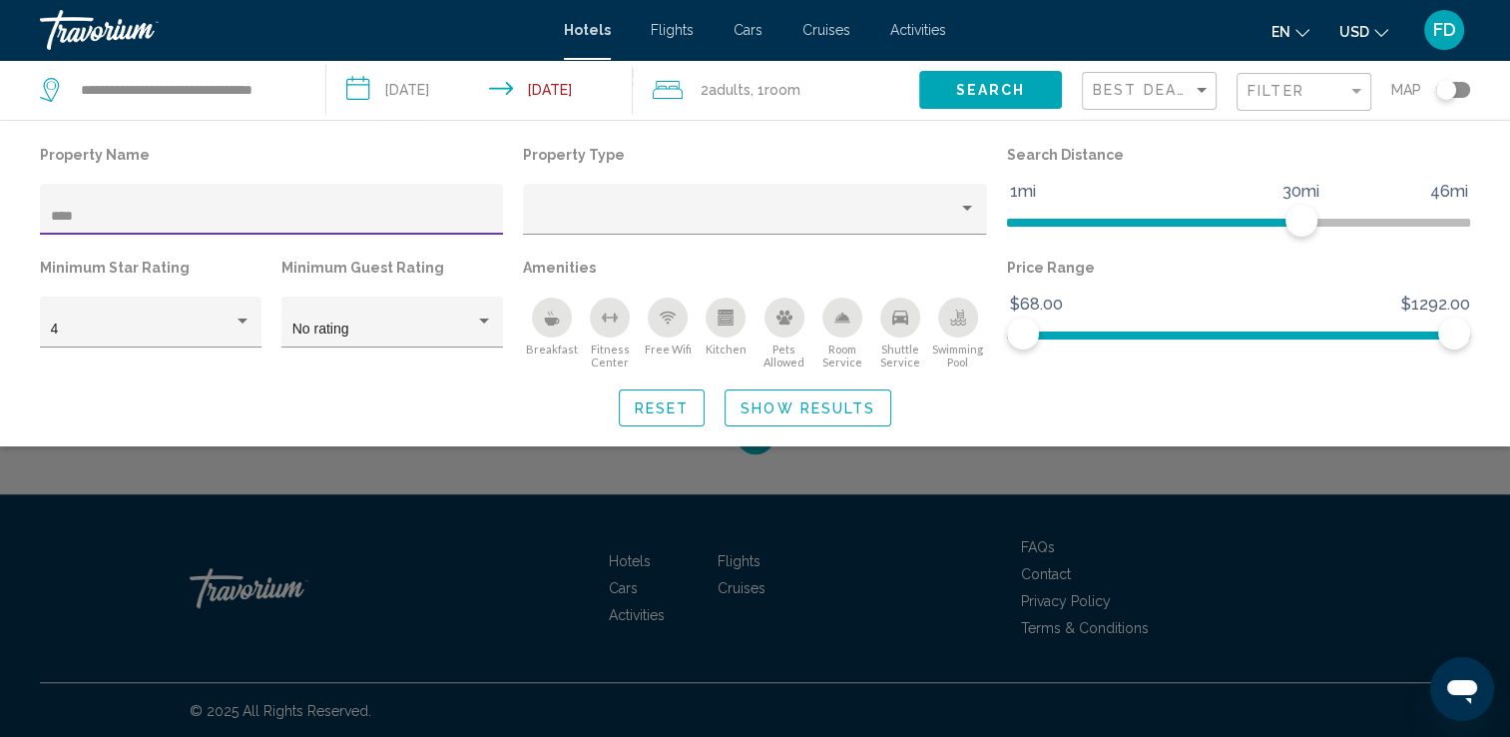
type input "*****"
click at [802, 412] on span "Show Results" at bounding box center [808, 408] width 135 height 16
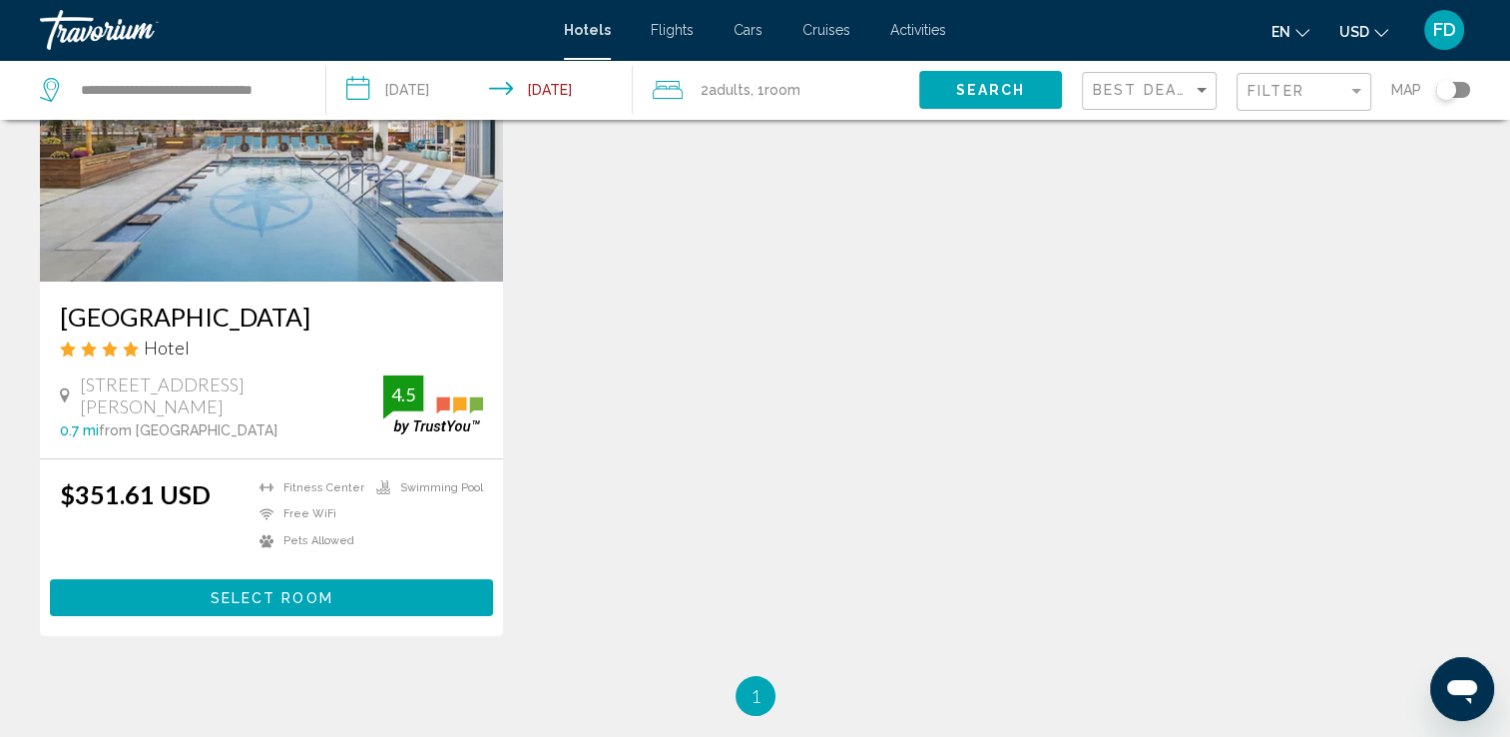
scroll to position [229, 0]
click at [303, 600] on span "Select Room" at bounding box center [272, 597] width 123 height 16
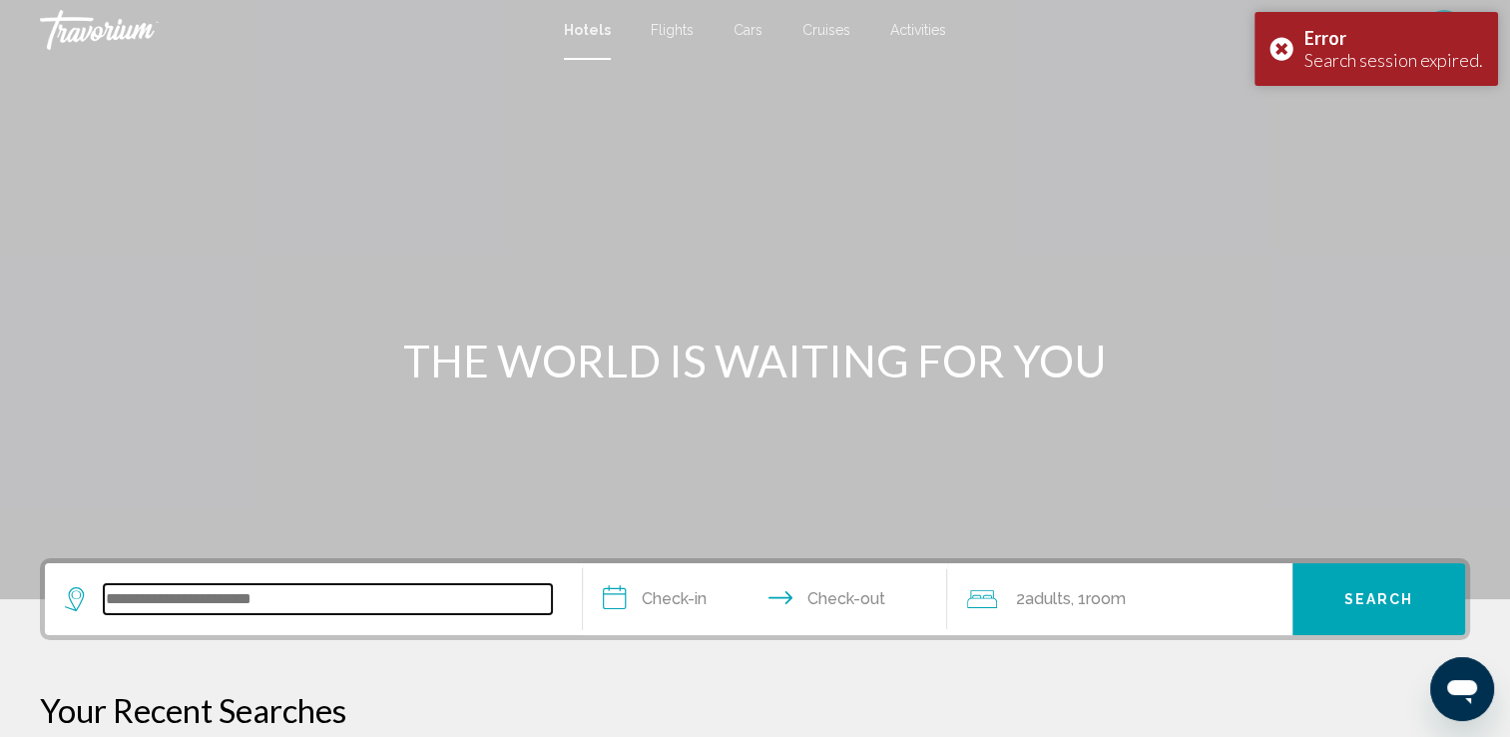
click at [379, 612] on input "Search widget" at bounding box center [328, 599] width 448 height 30
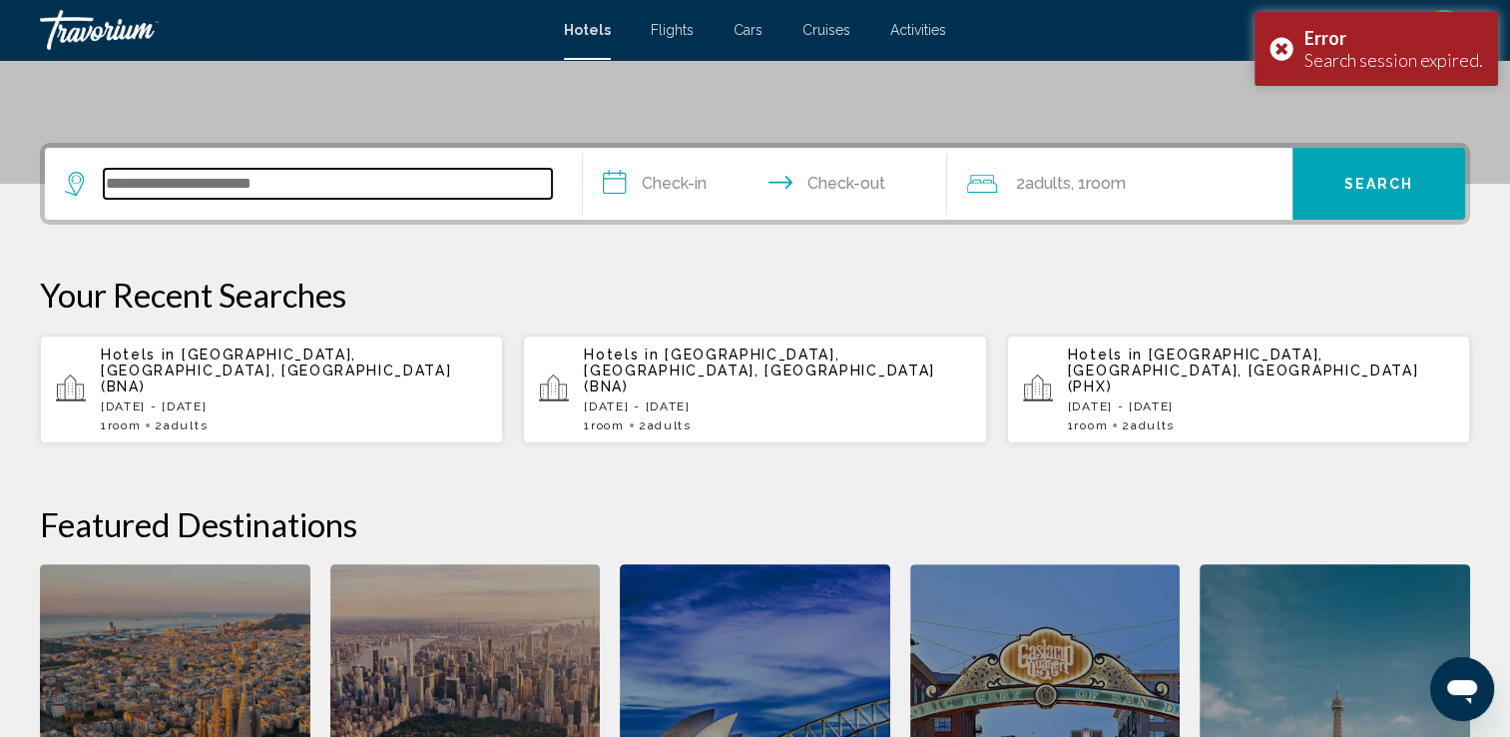
scroll to position [492, 0]
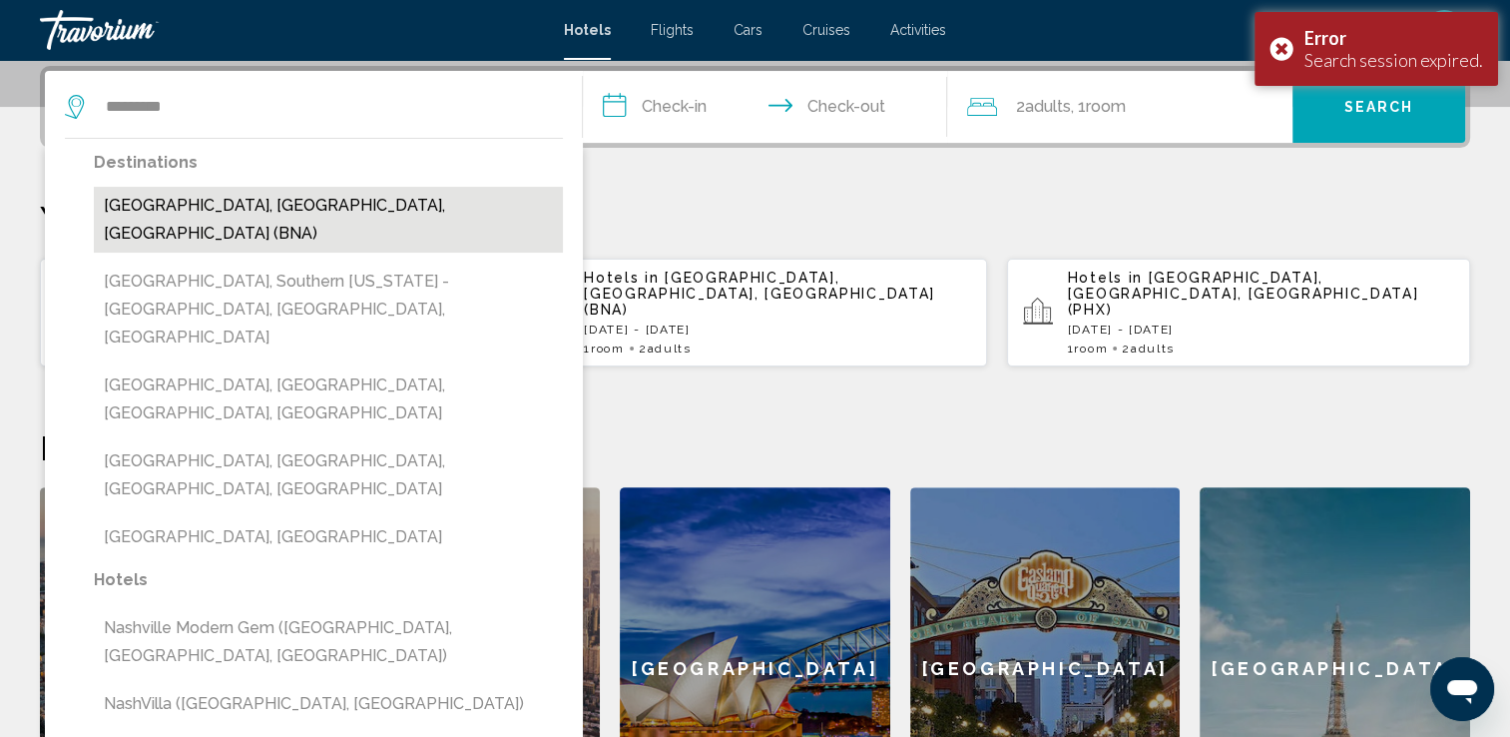
click at [242, 208] on button "[GEOGRAPHIC_DATA], [GEOGRAPHIC_DATA], [GEOGRAPHIC_DATA] (BNA)" at bounding box center [328, 220] width 469 height 66
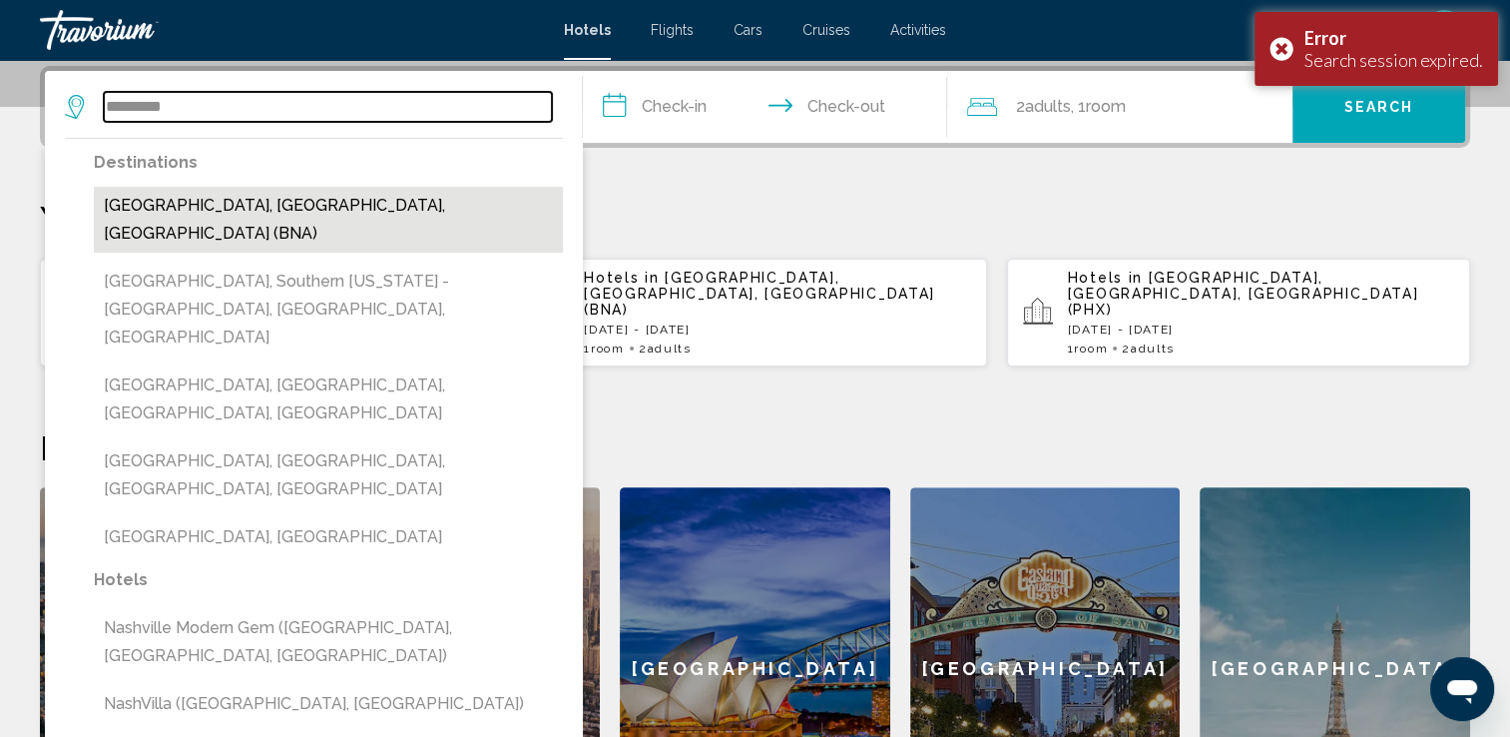
type input "**********"
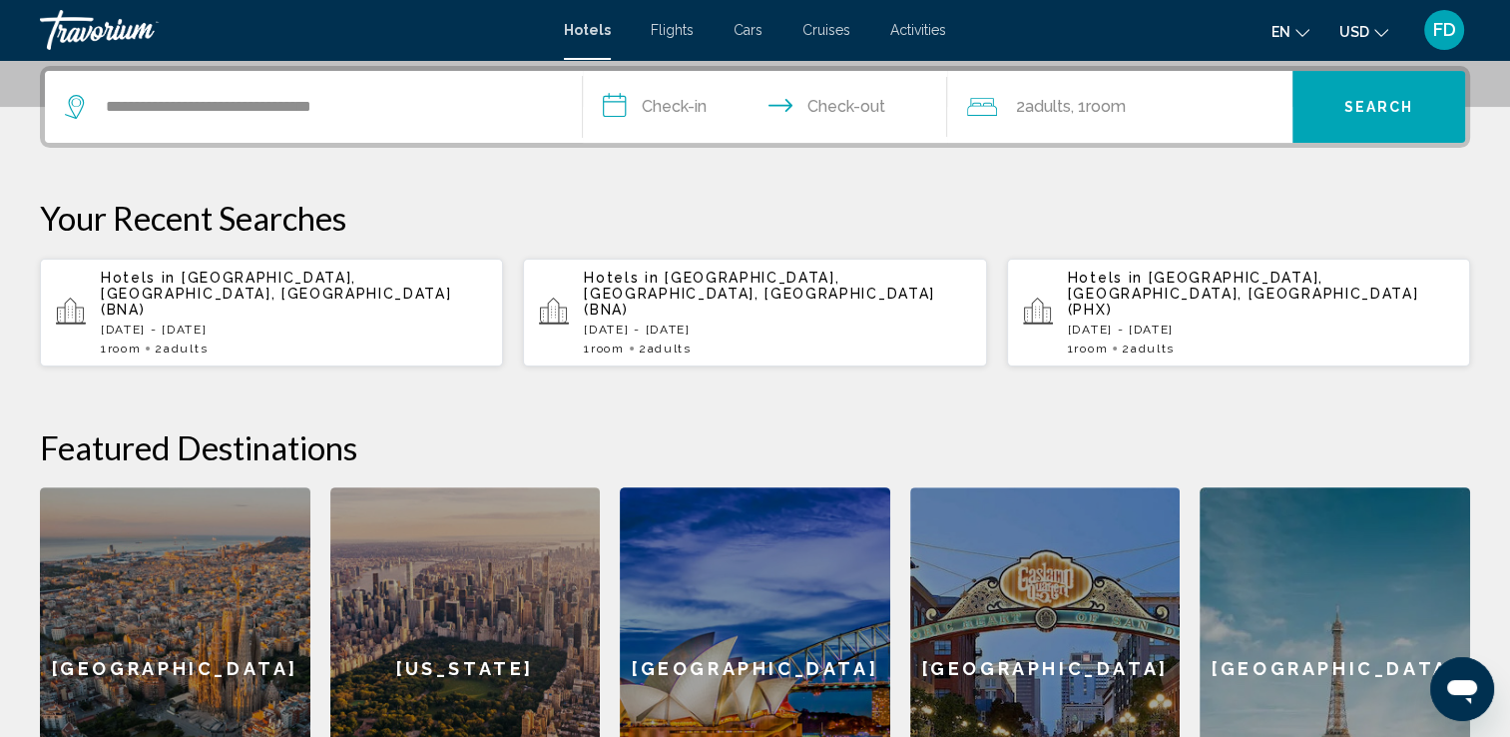
click at [687, 104] on input "**********" at bounding box center [769, 110] width 373 height 78
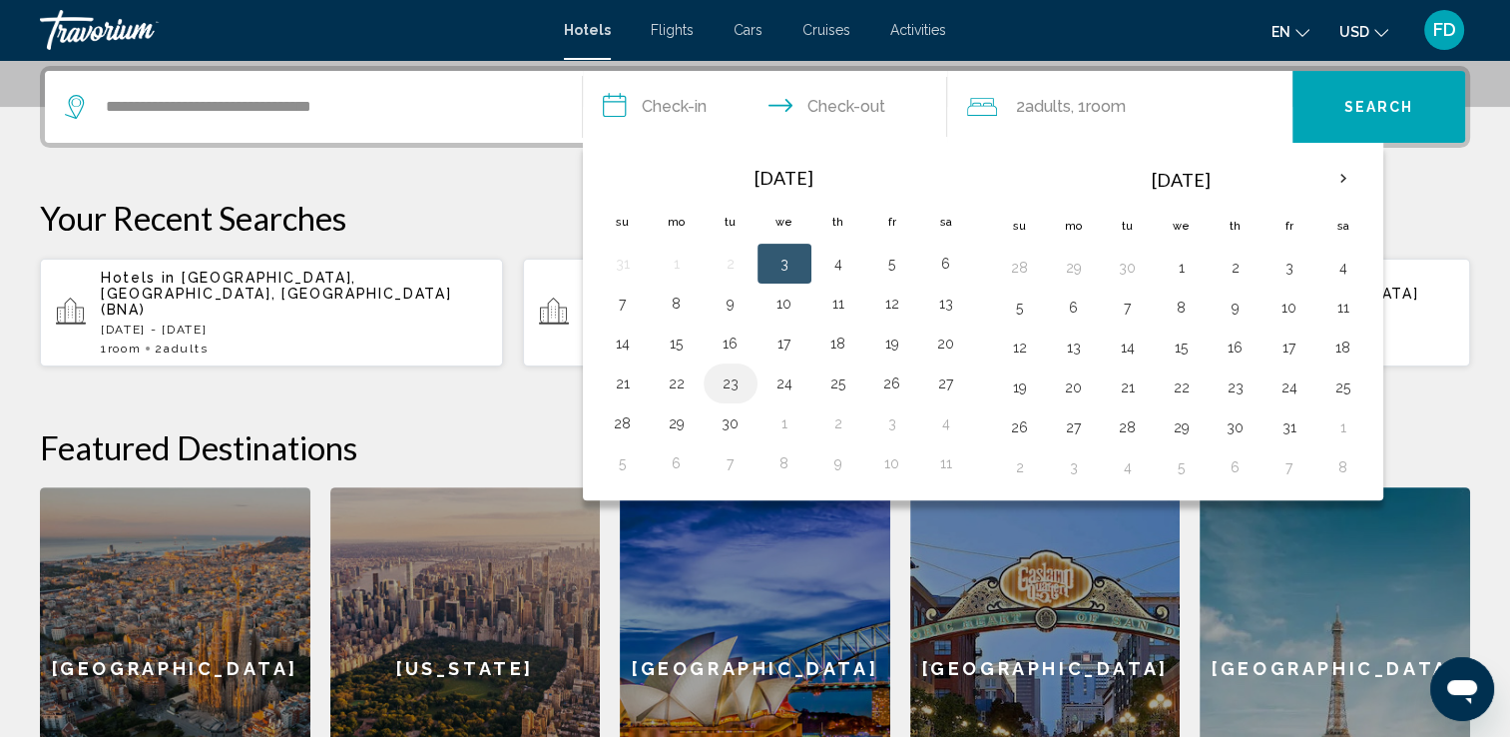
click at [726, 392] on button "23" at bounding box center [731, 383] width 32 height 28
click at [778, 388] on button "24" at bounding box center [785, 383] width 32 height 28
type input "**********"
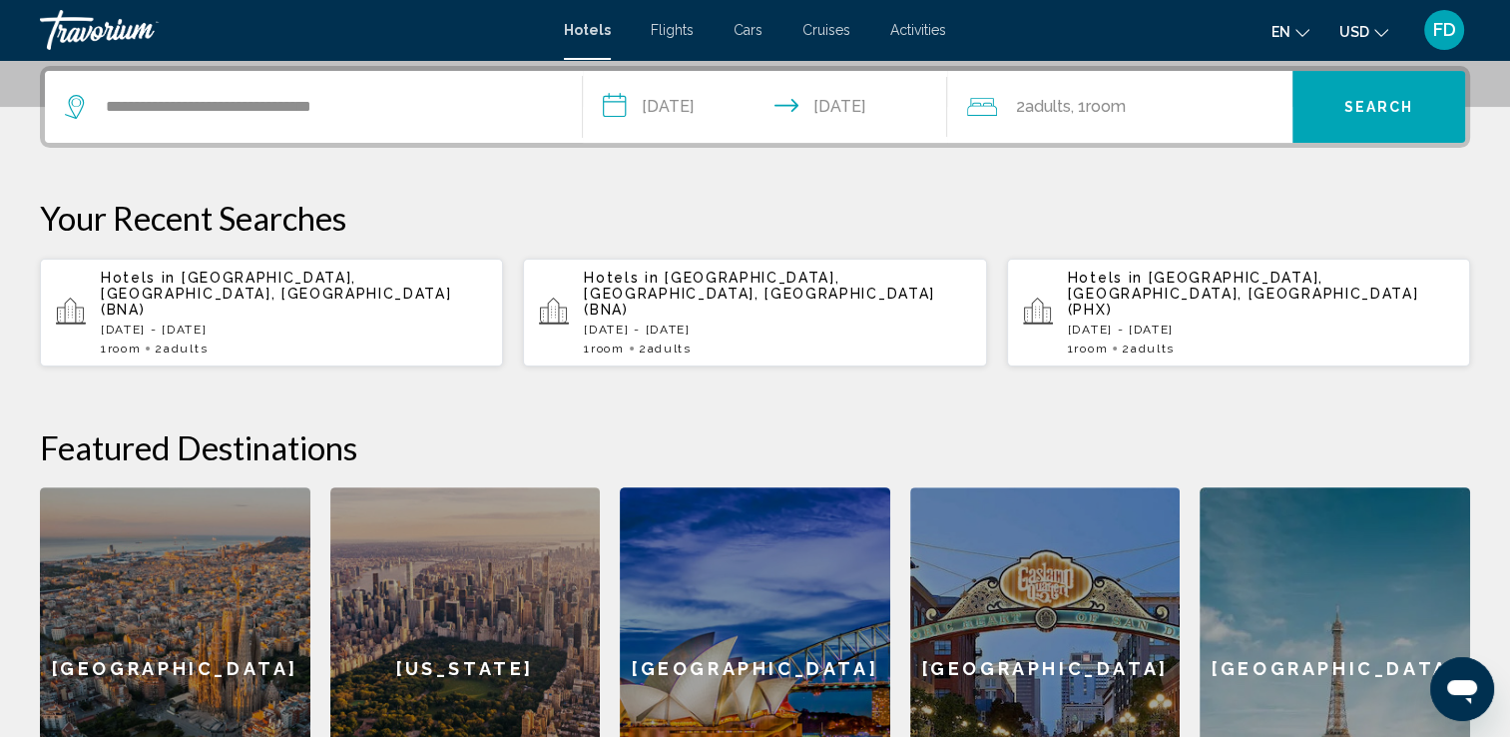
click at [1036, 113] on span "Adults" at bounding box center [1047, 106] width 46 height 19
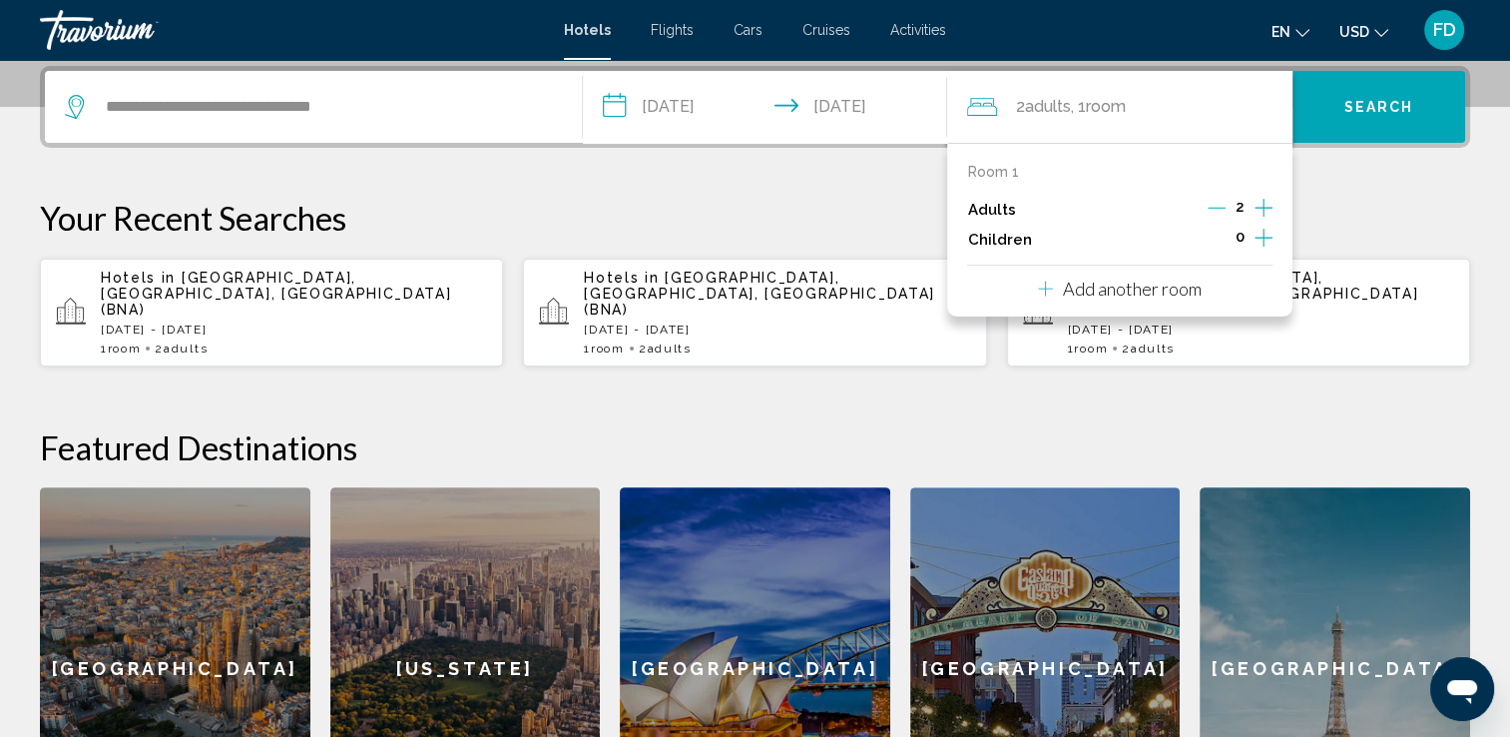
click at [1210, 209] on icon "Decrement adults" at bounding box center [1217, 208] width 18 height 18
click at [1369, 114] on button "Search" at bounding box center [1379, 107] width 173 height 72
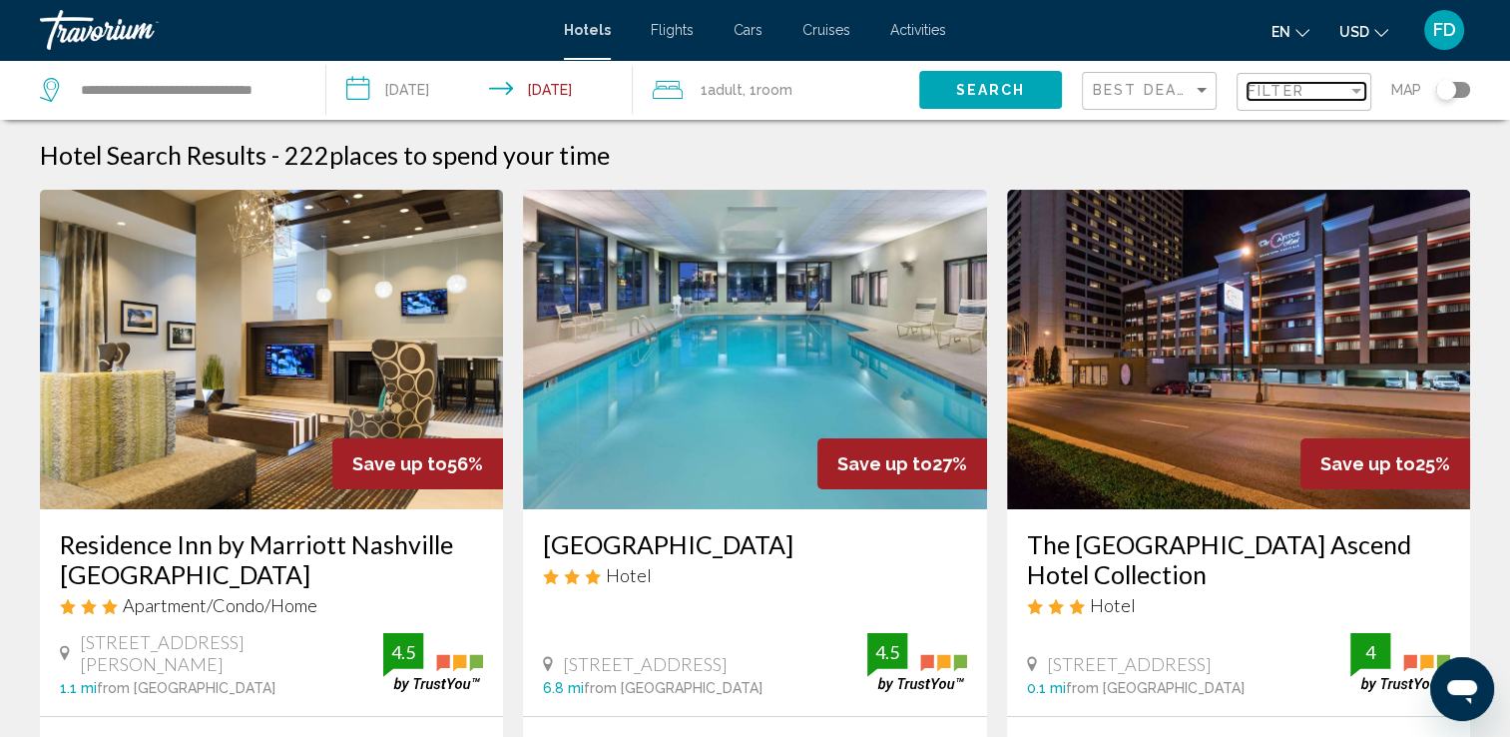
click at [1303, 92] on span "Filter" at bounding box center [1276, 91] width 57 height 16
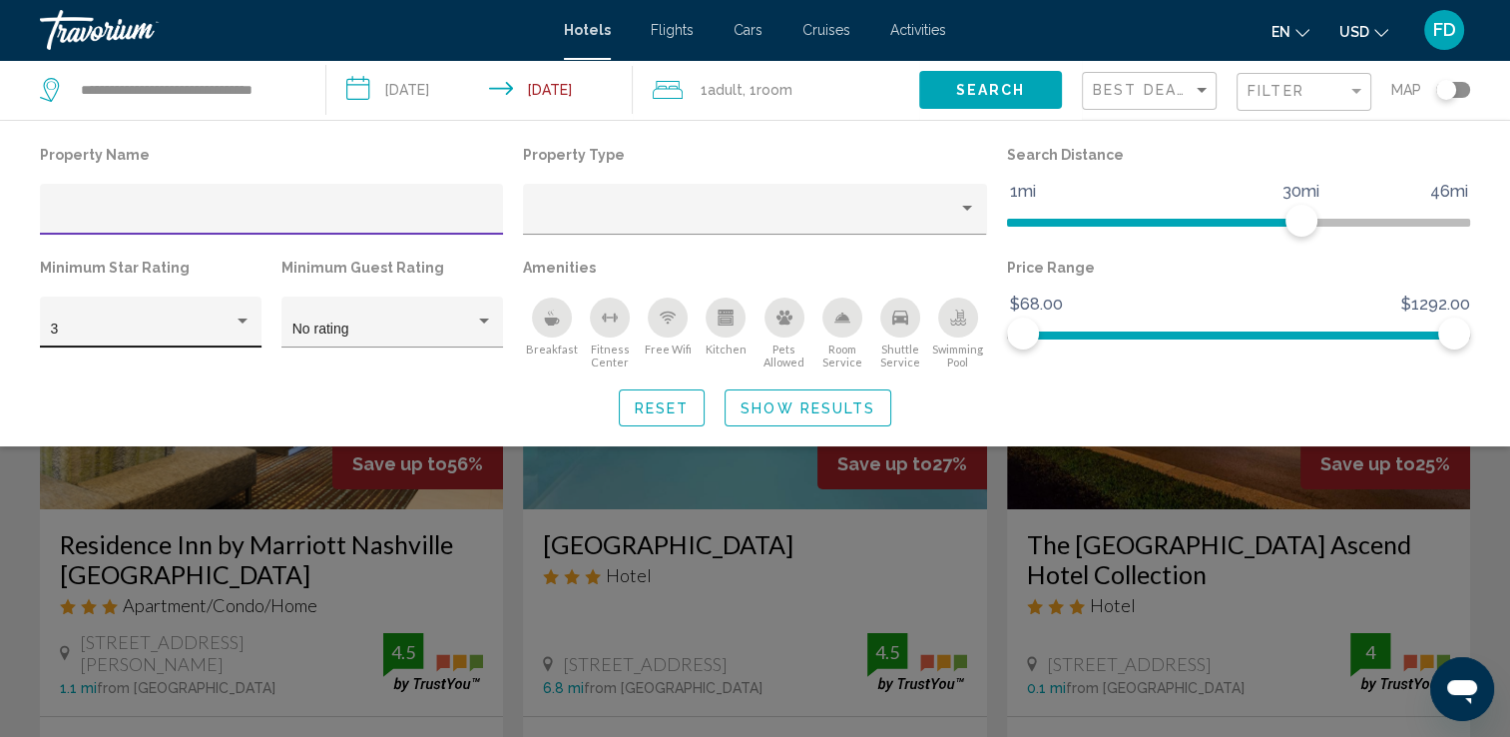
click at [242, 320] on div "Hotel Filters" at bounding box center [243, 320] width 10 height 5
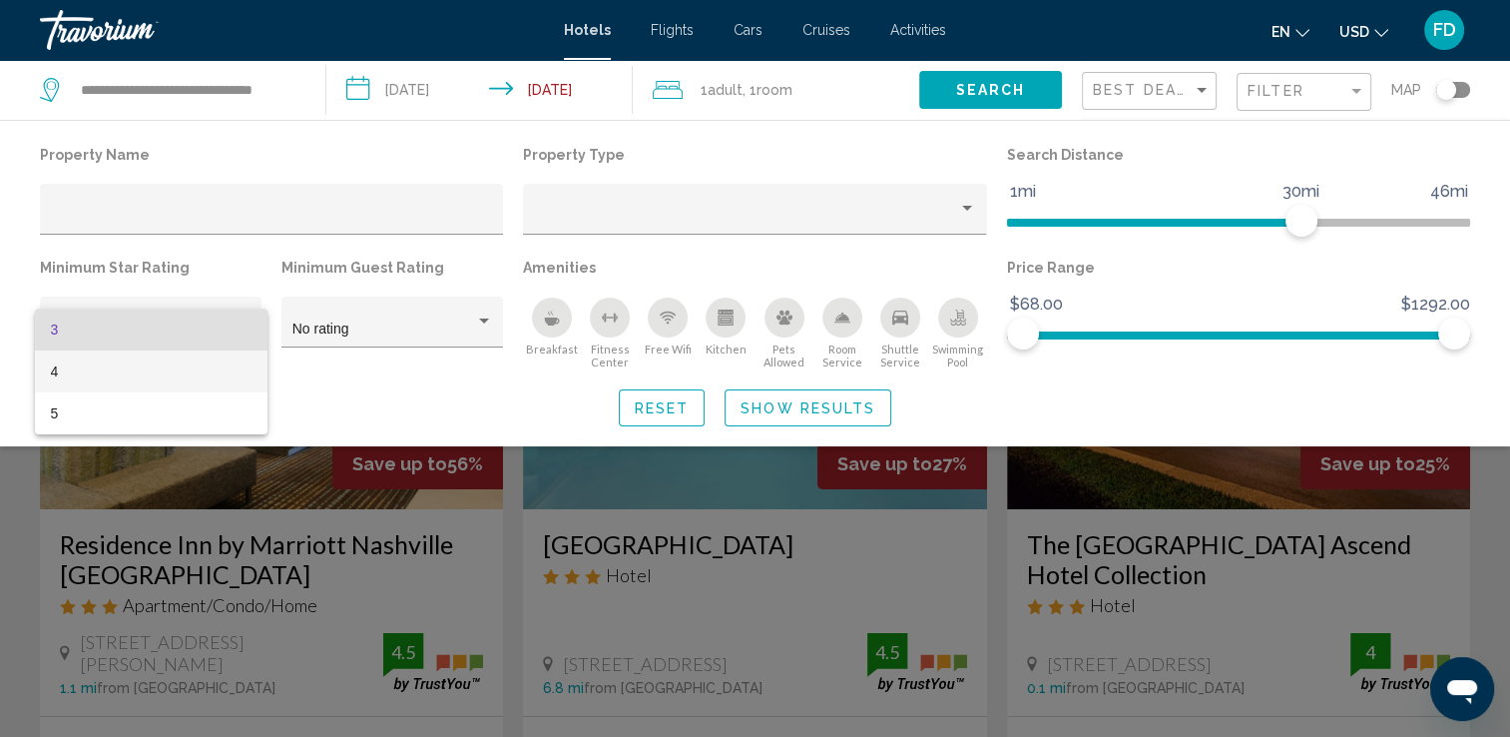
click at [56, 379] on span "4" at bounding box center [151, 371] width 201 height 42
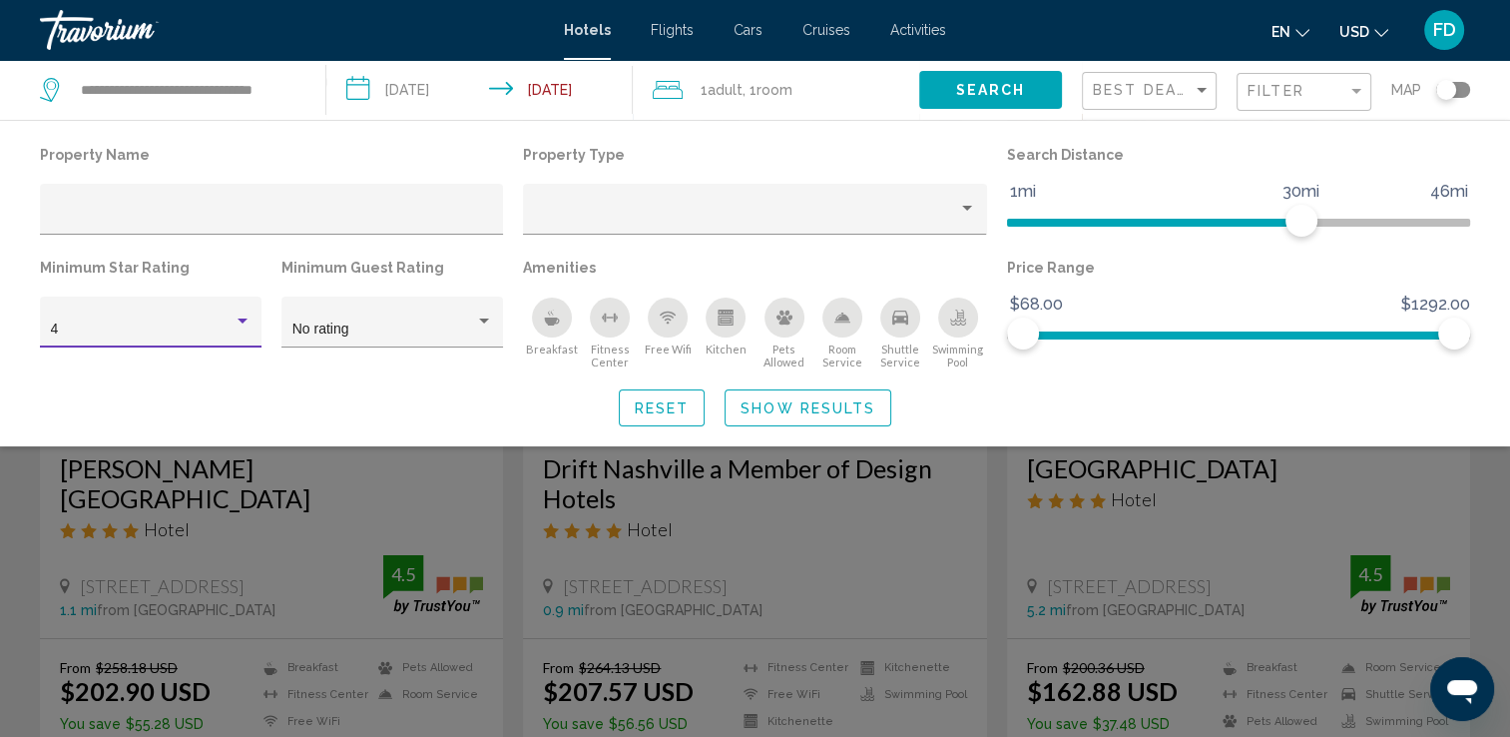
scroll to position [75, 0]
click at [819, 402] on span "Show Results" at bounding box center [808, 408] width 135 height 16
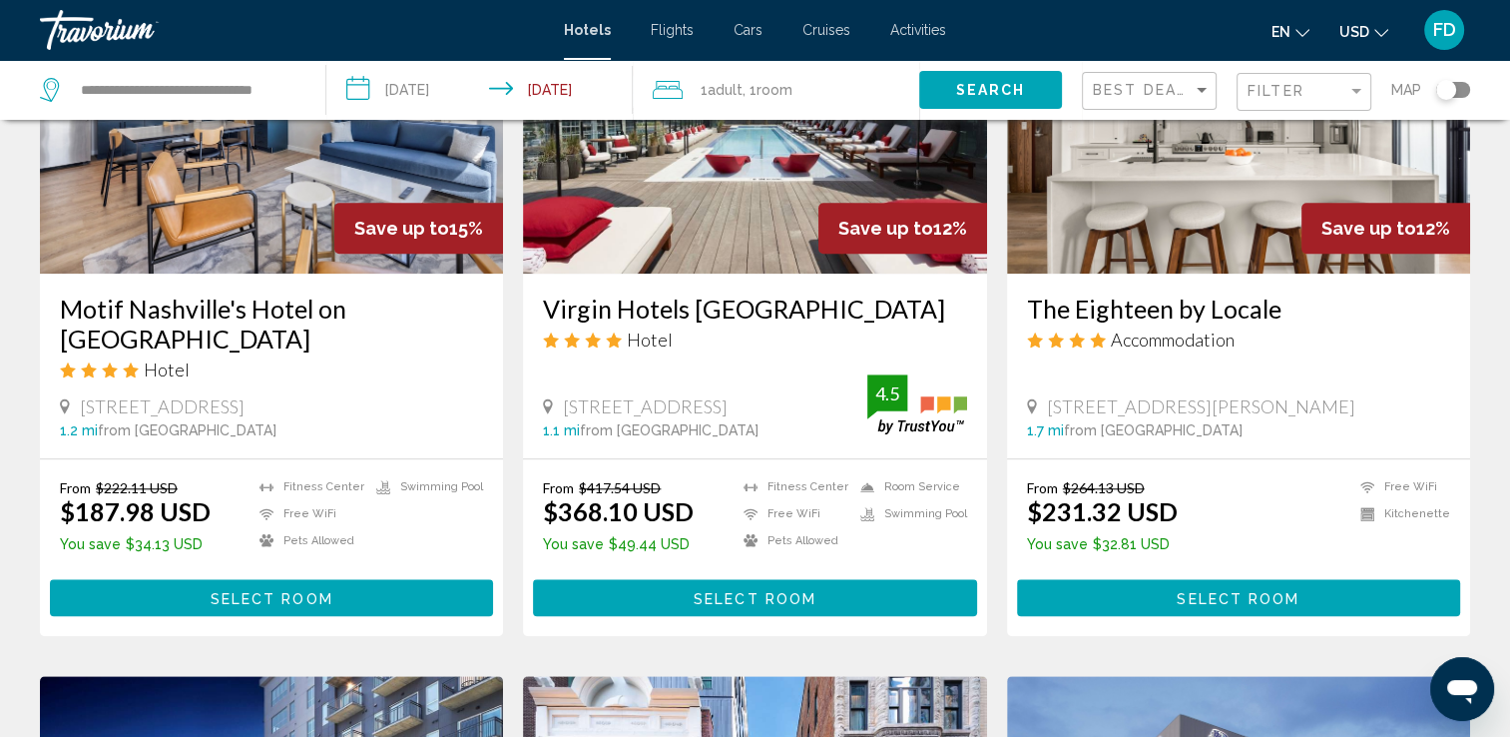
scroll to position [1695, 0]
